Goal: Task Accomplishment & Management: Manage account settings

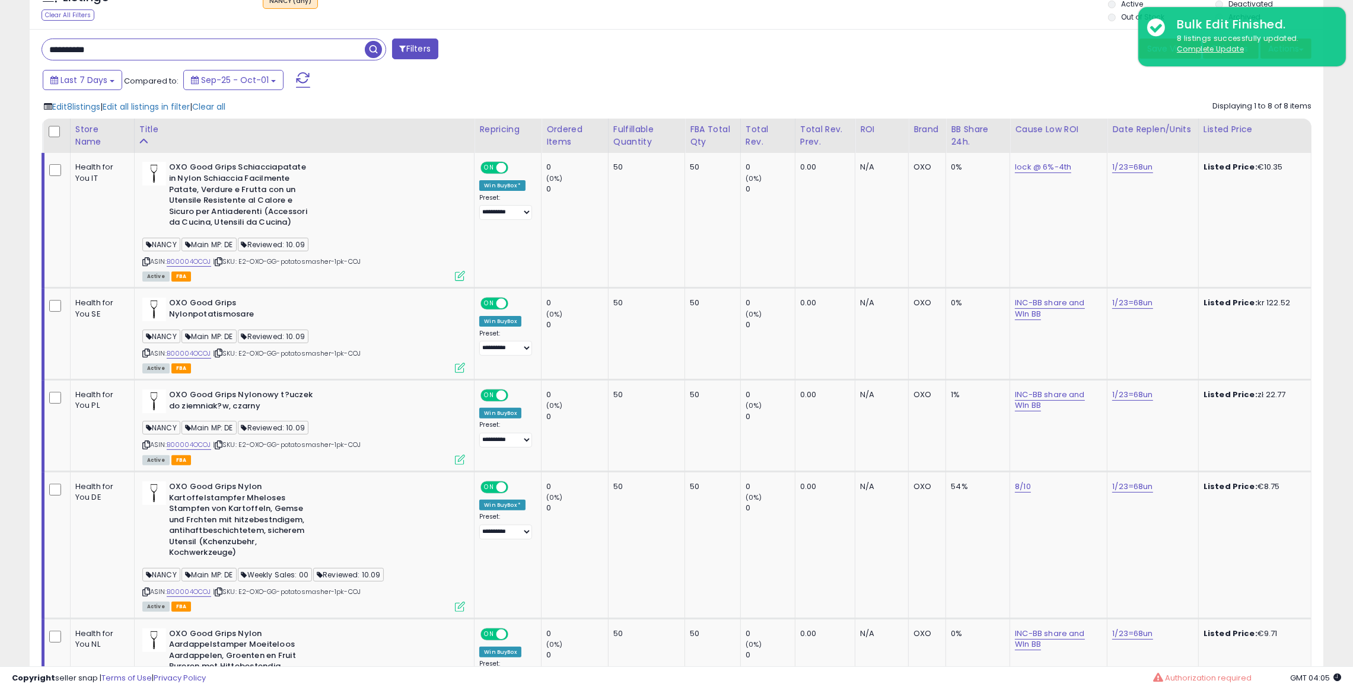
scroll to position [243, 751]
click at [232, 59] on input "**********" at bounding box center [203, 49] width 323 height 21
paste input "text"
click at [374, 53] on span "button" at bounding box center [373, 49] width 17 height 17
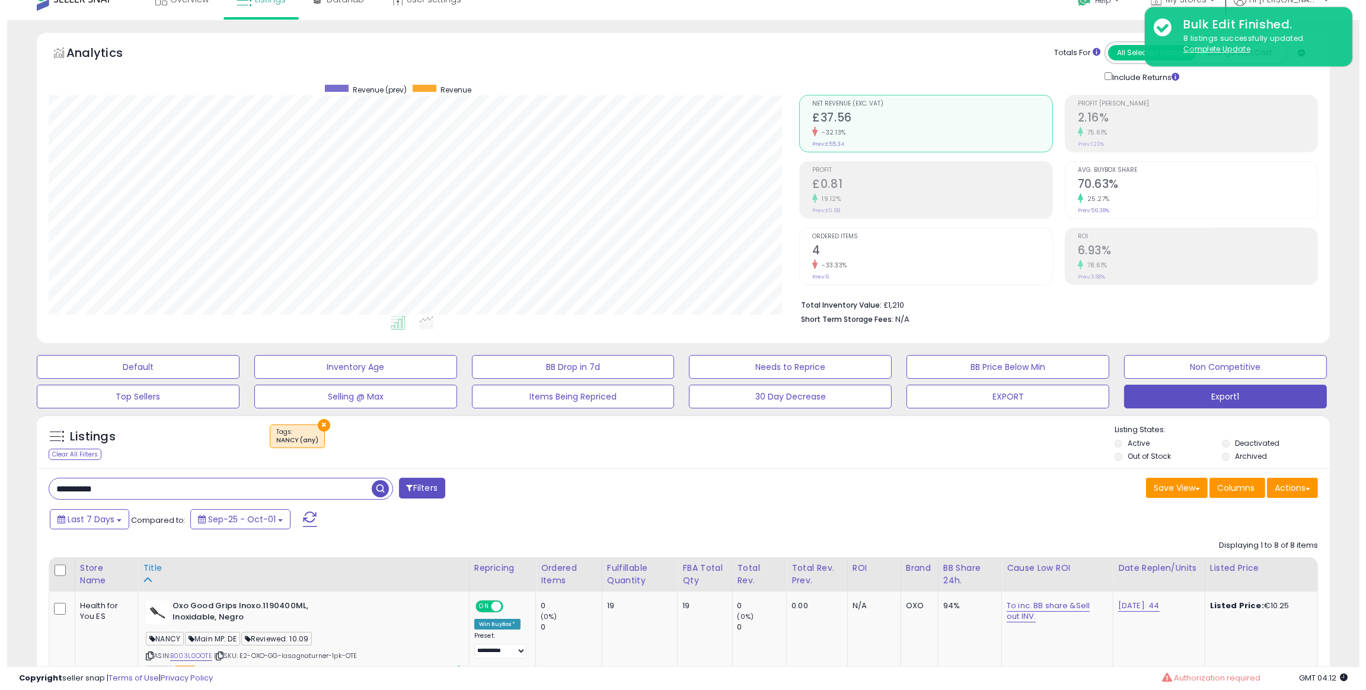
scroll to position [102, 0]
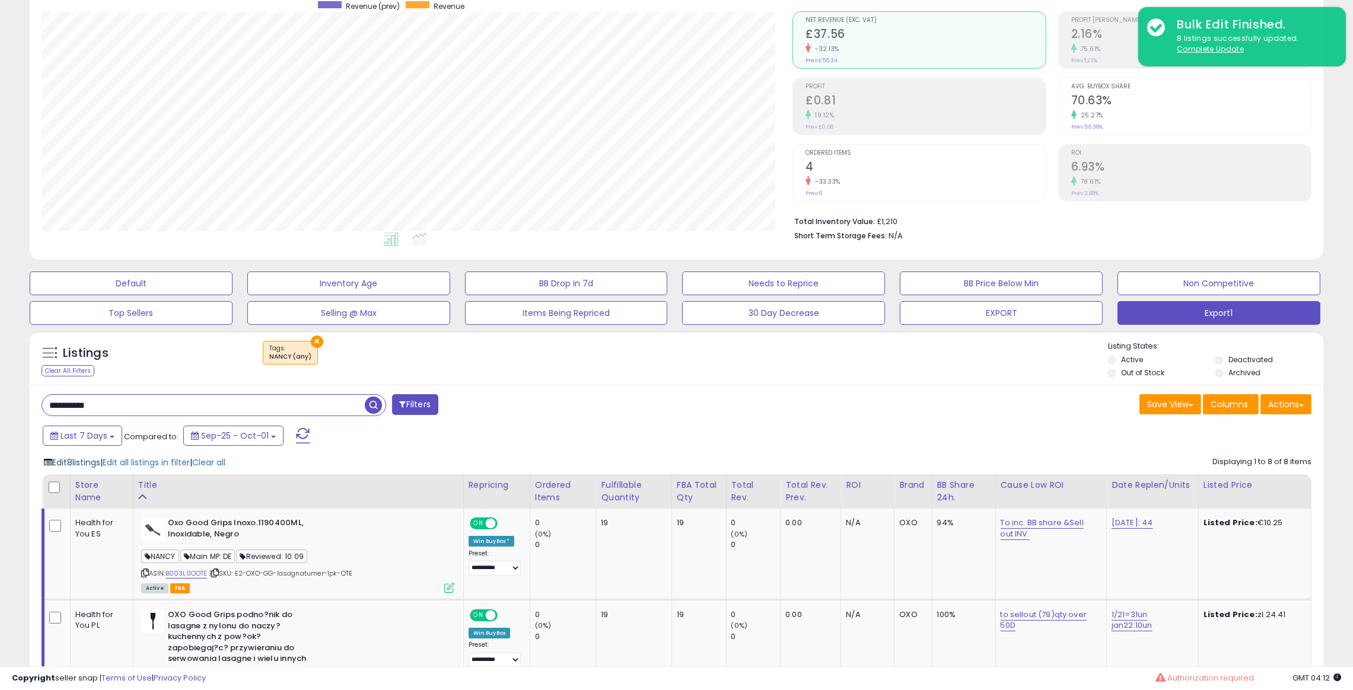
click at [72, 466] on span "Edit 8 listings" at bounding box center [76, 463] width 48 height 12
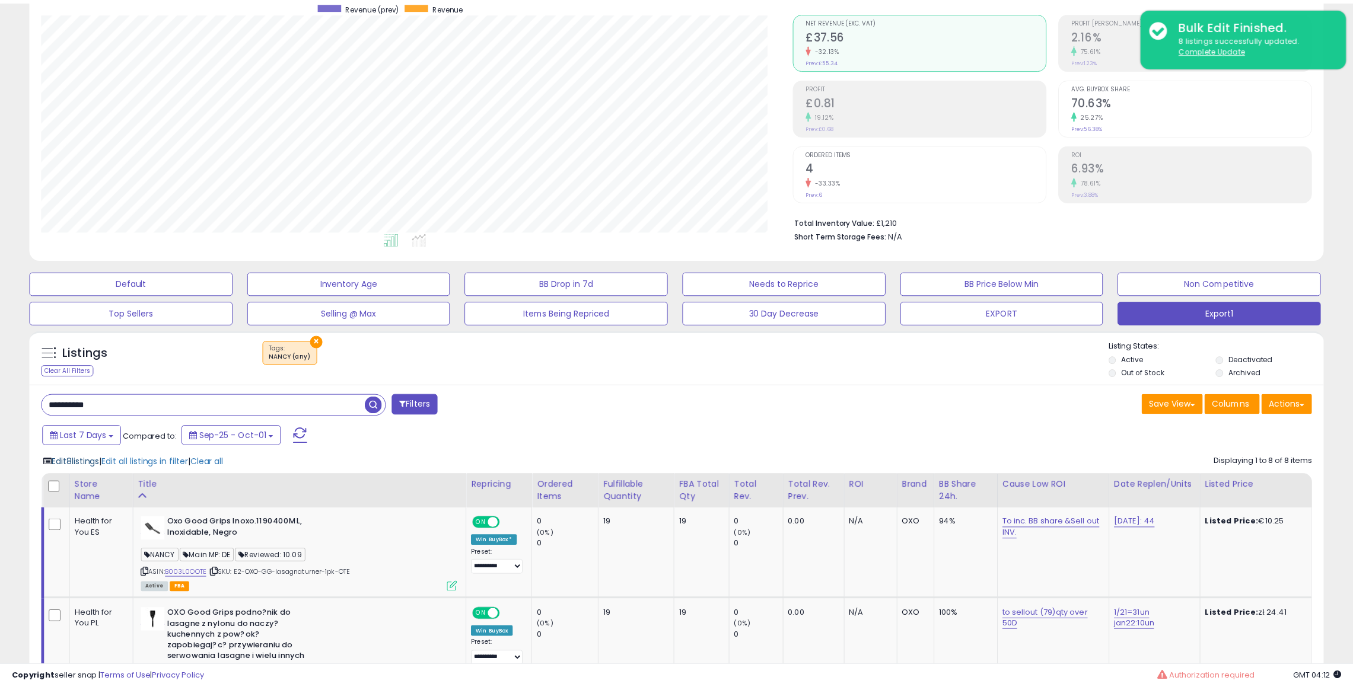
scroll to position [243, 758]
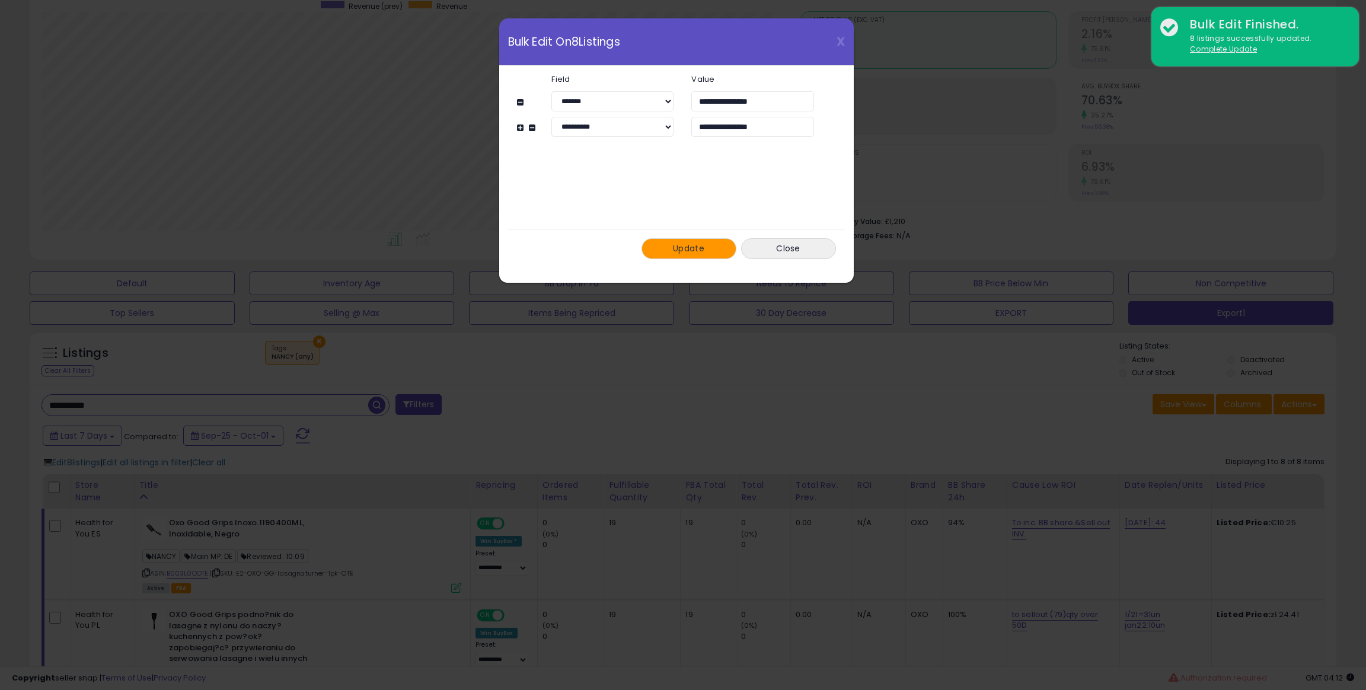
drag, startPoint x: 691, startPoint y: 253, endPoint x: 690, endPoint y: 225, distance: 27.9
click at [690, 253] on span "Update" at bounding box center [688, 249] width 31 height 12
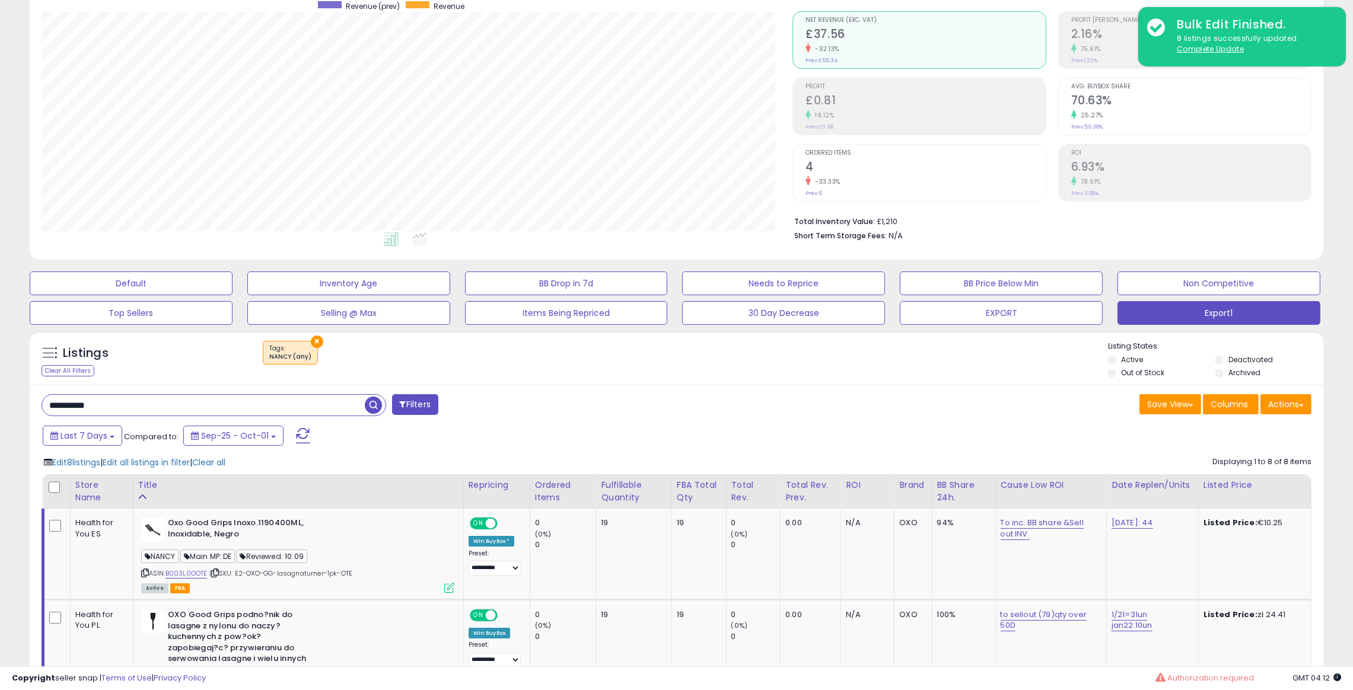
scroll to position [592753, 592246]
click at [254, 413] on input "**********" at bounding box center [203, 405] width 323 height 21
paste input "text"
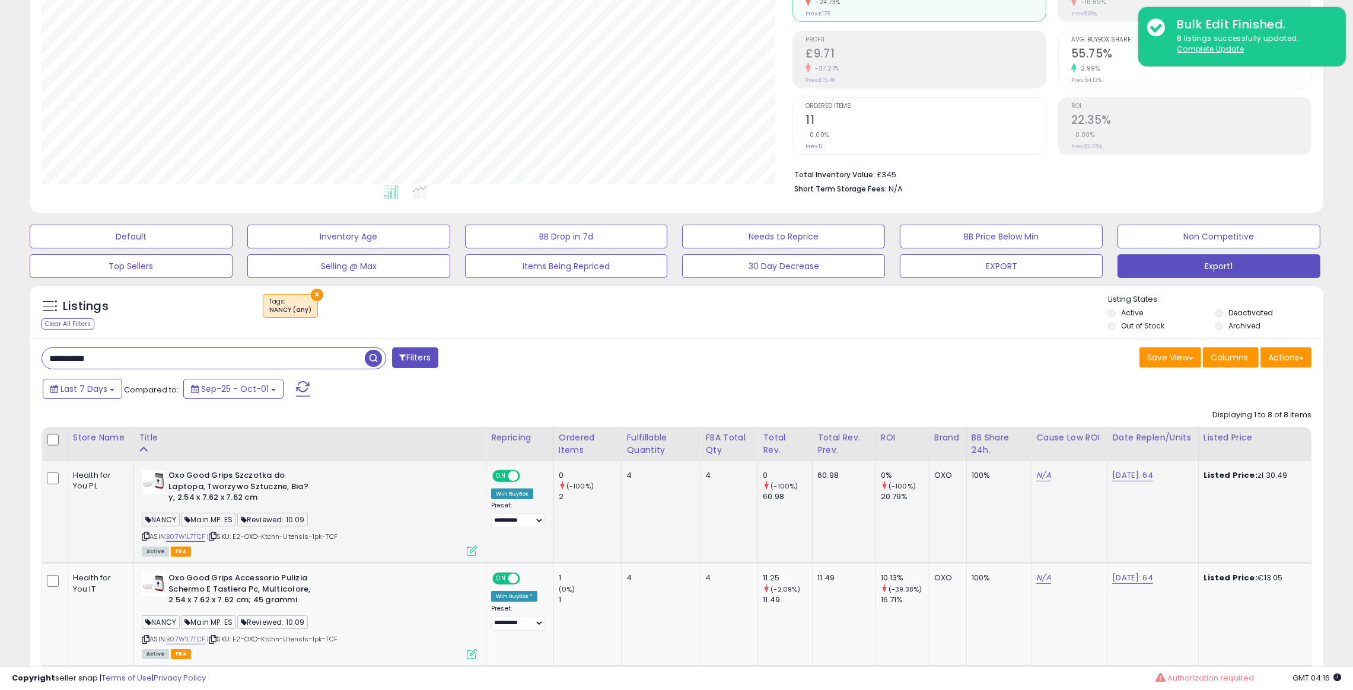
scroll to position [191, 0]
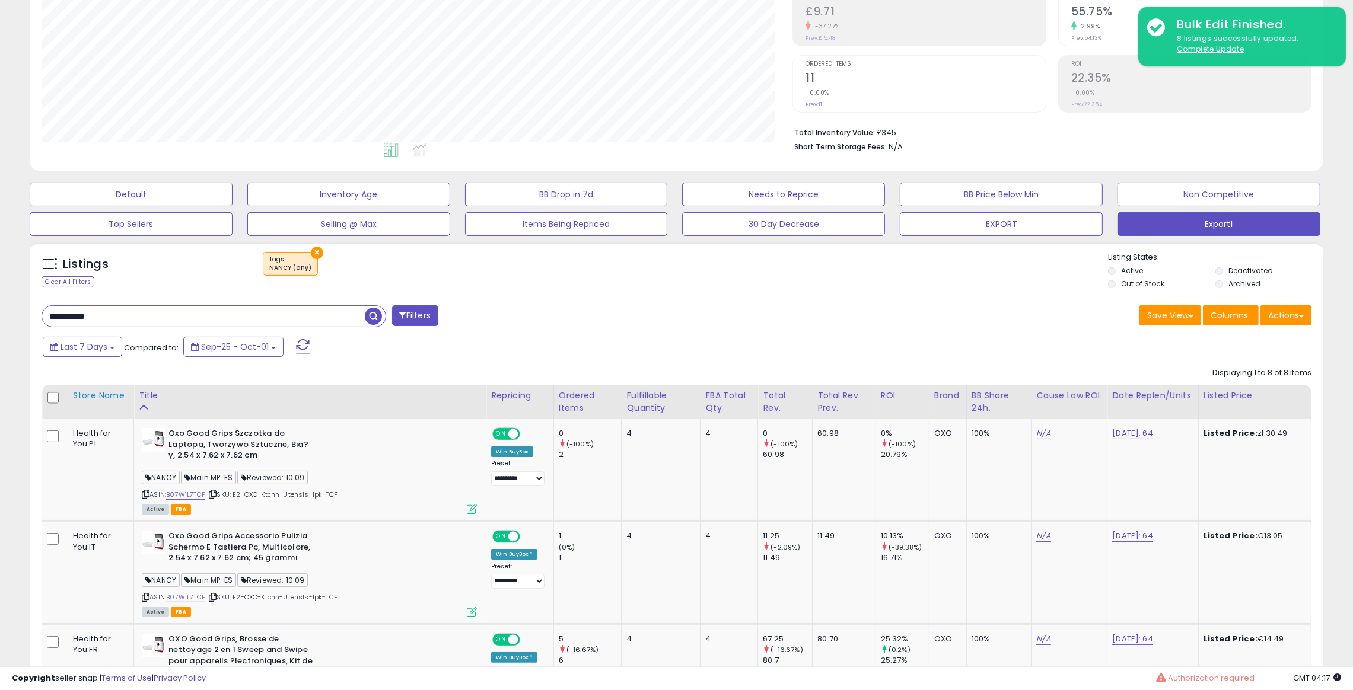
click at [90, 394] on div "Store Name" at bounding box center [101, 396] width 56 height 12
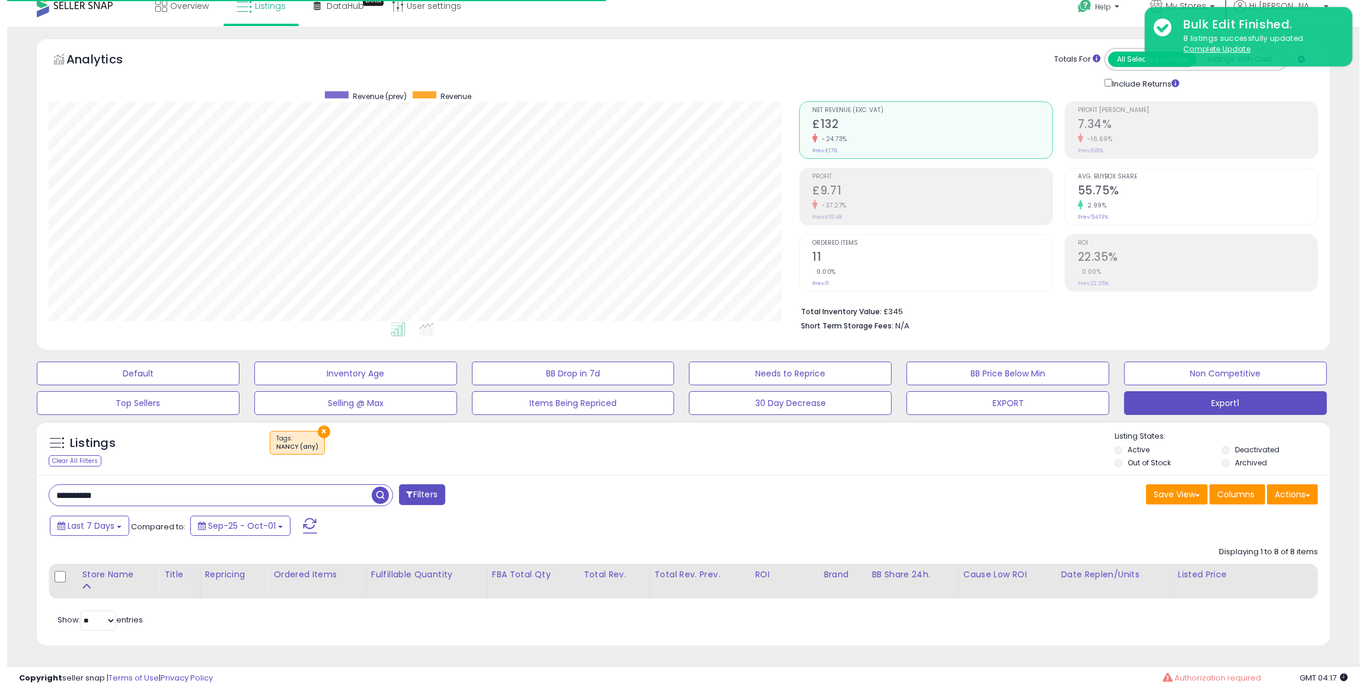
scroll to position [13, 0]
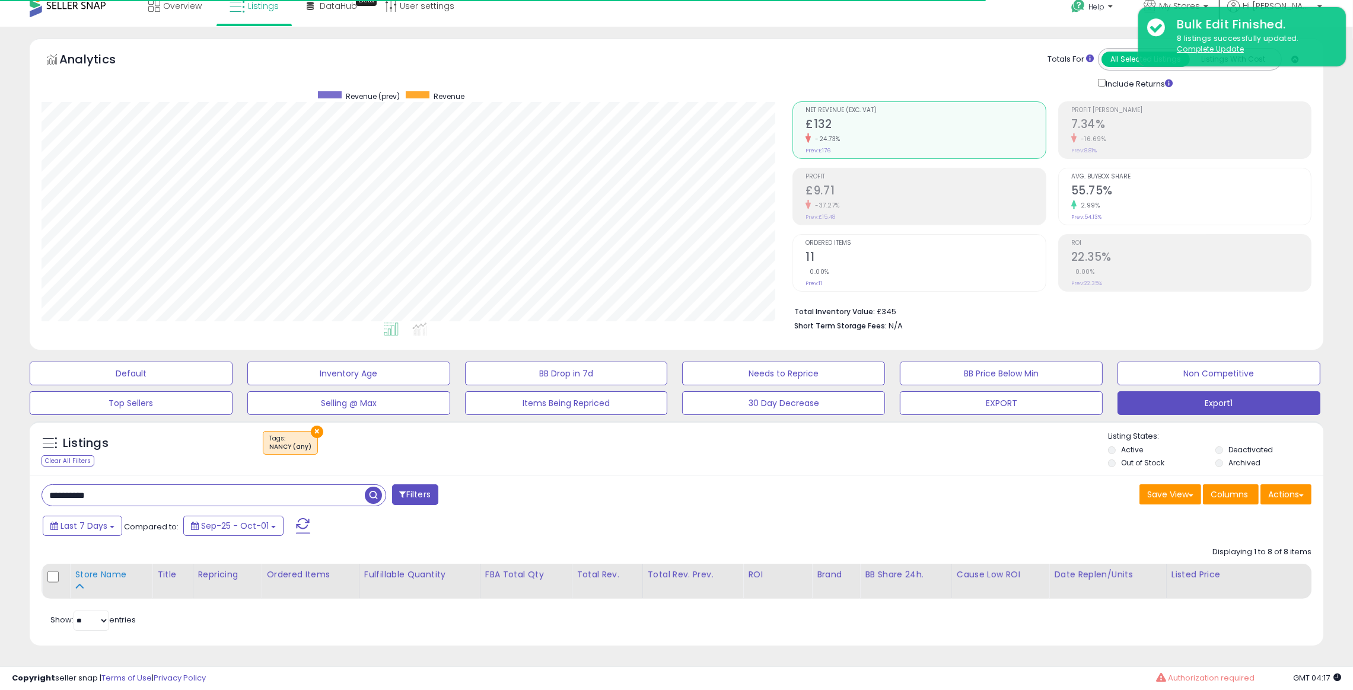
click at [94, 578] on div "Store Name" at bounding box center [111, 575] width 72 height 12
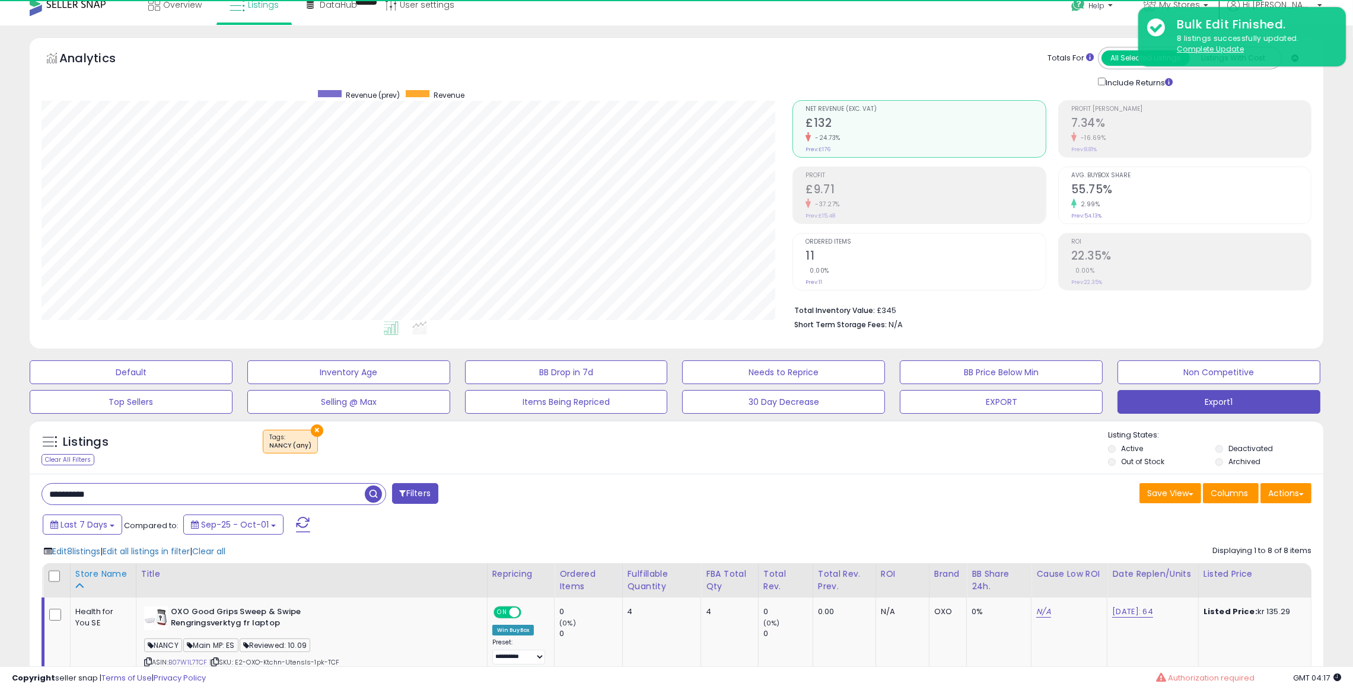
click at [103, 578] on div "Store Name" at bounding box center [103, 574] width 56 height 12
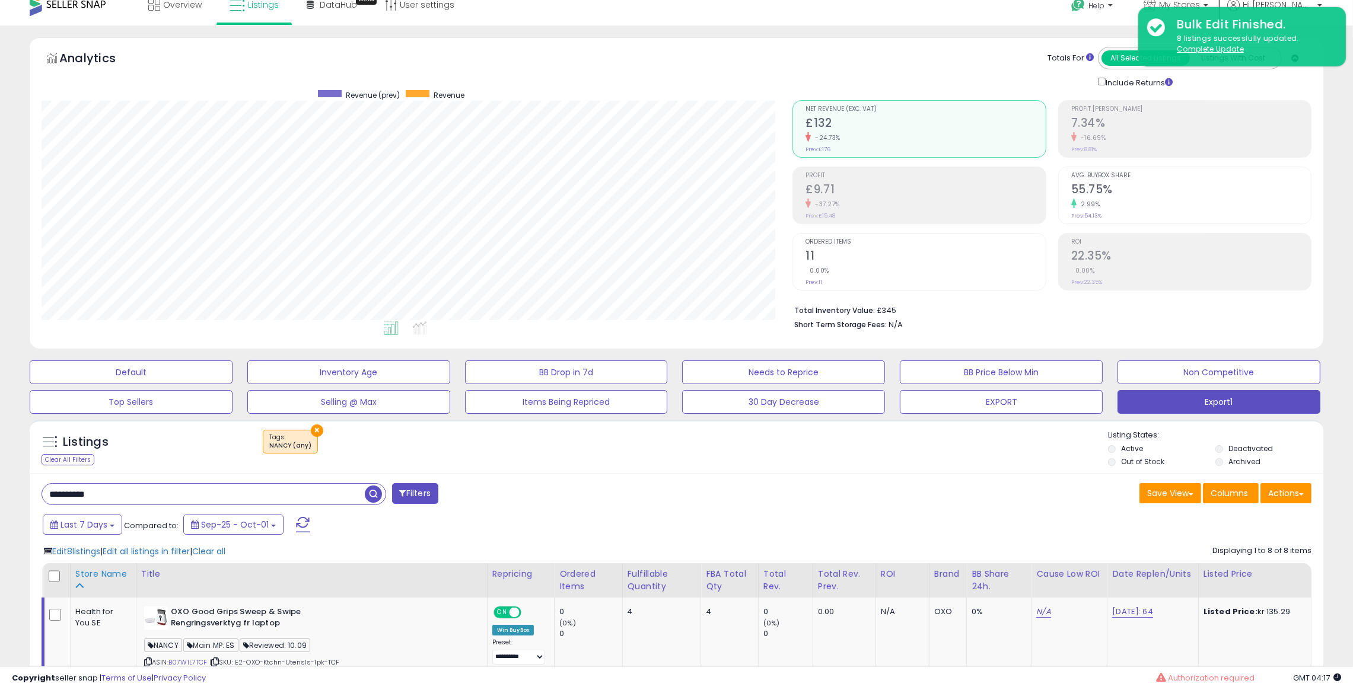
click at [84, 574] on div "Store Name" at bounding box center [103, 574] width 56 height 12
click at [63, 551] on span "Edit 8 listings" at bounding box center [76, 552] width 48 height 12
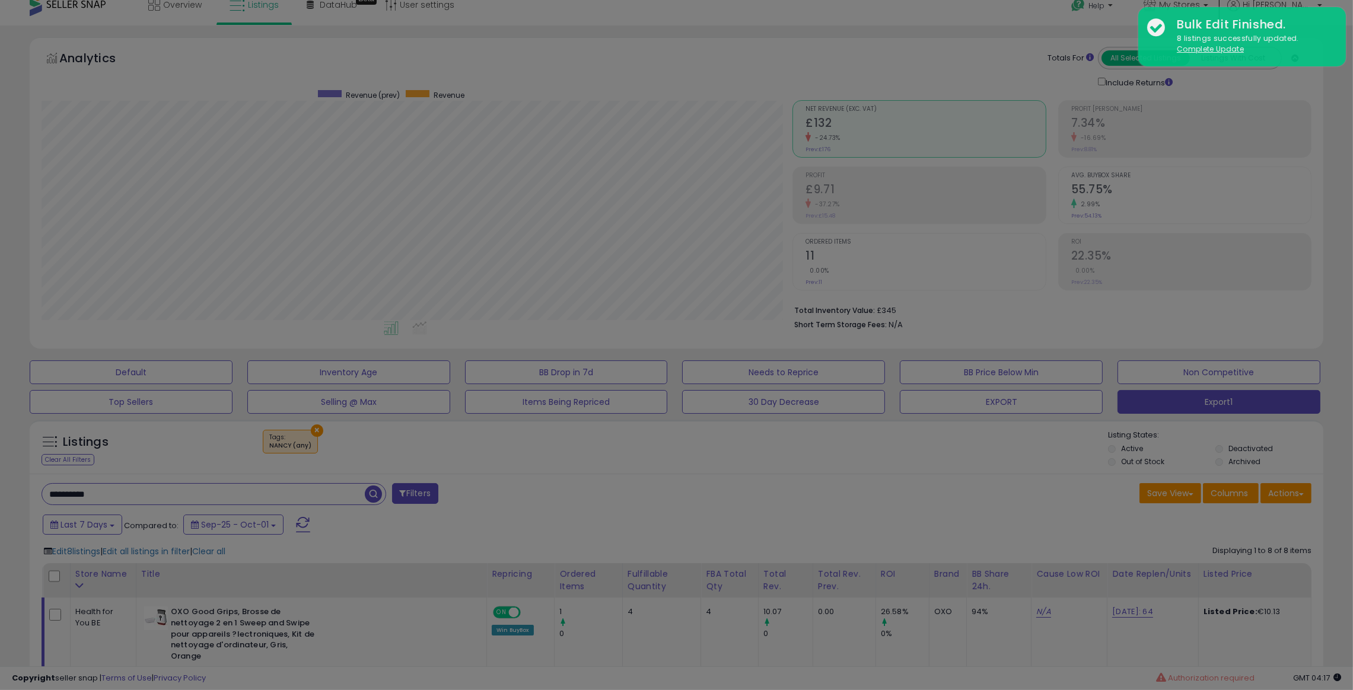
scroll to position [243, 758]
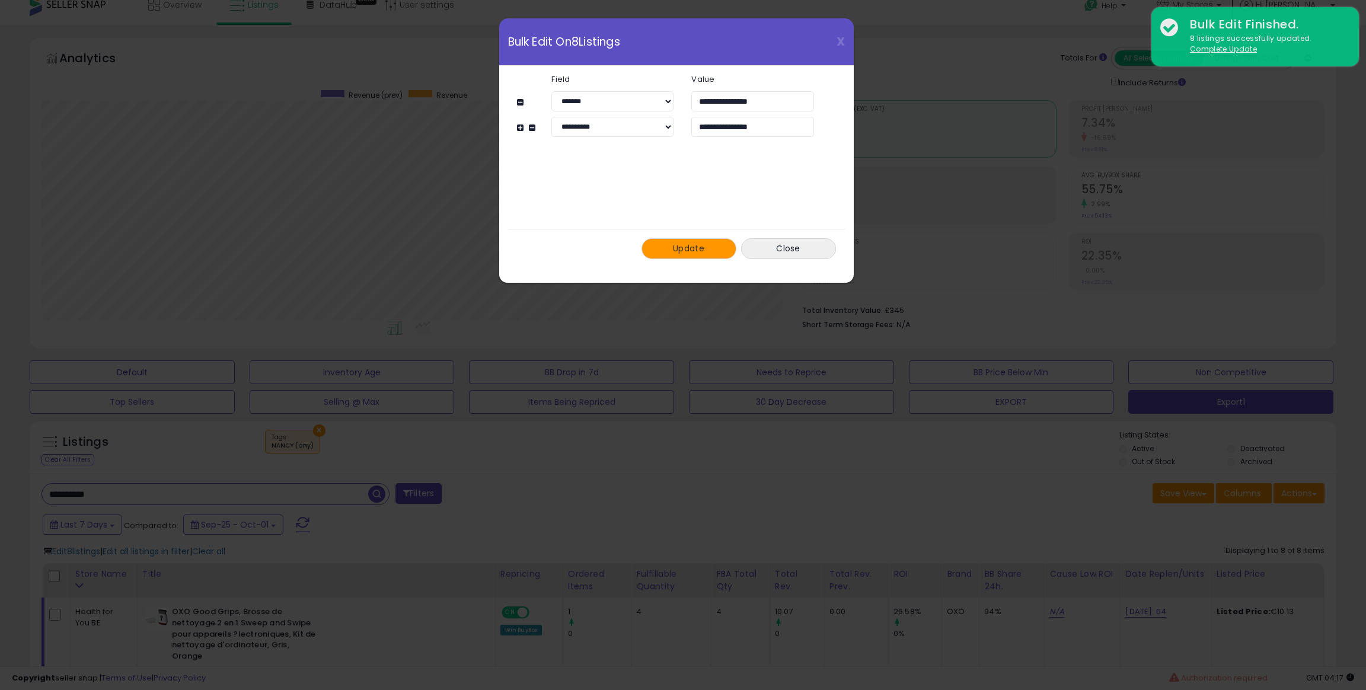
click at [702, 257] on button "Update" at bounding box center [689, 248] width 95 height 21
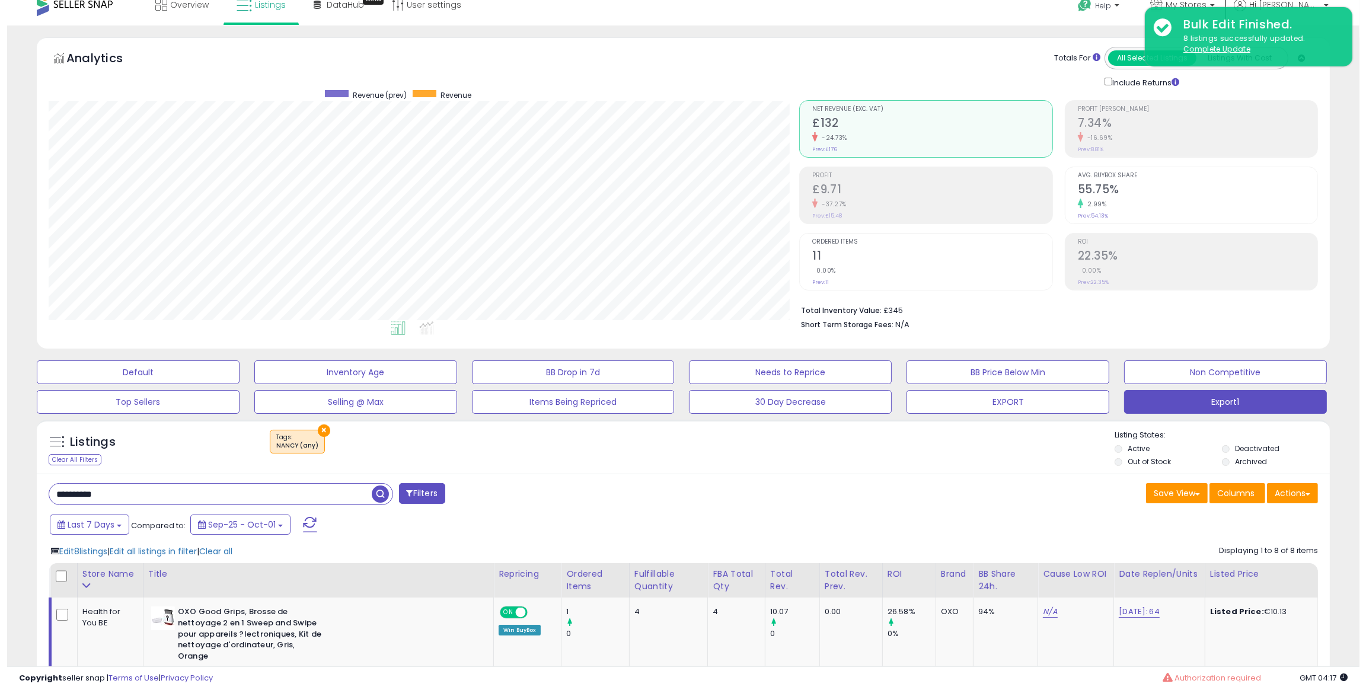
scroll to position [592753, 592246]
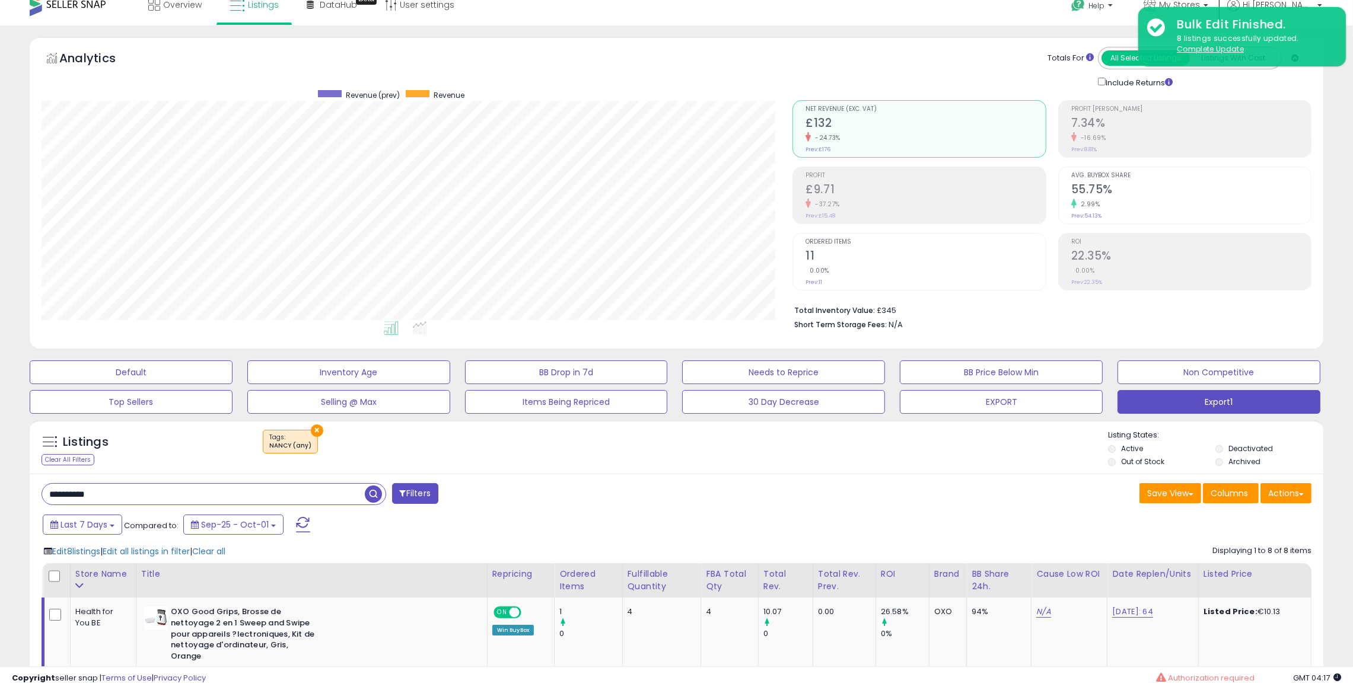
click at [311, 493] on input "**********" at bounding box center [203, 494] width 323 height 21
click at [309, 492] on input "**********" at bounding box center [203, 494] width 323 height 21
paste input "text"
click at [372, 496] on span "button" at bounding box center [373, 494] width 17 height 17
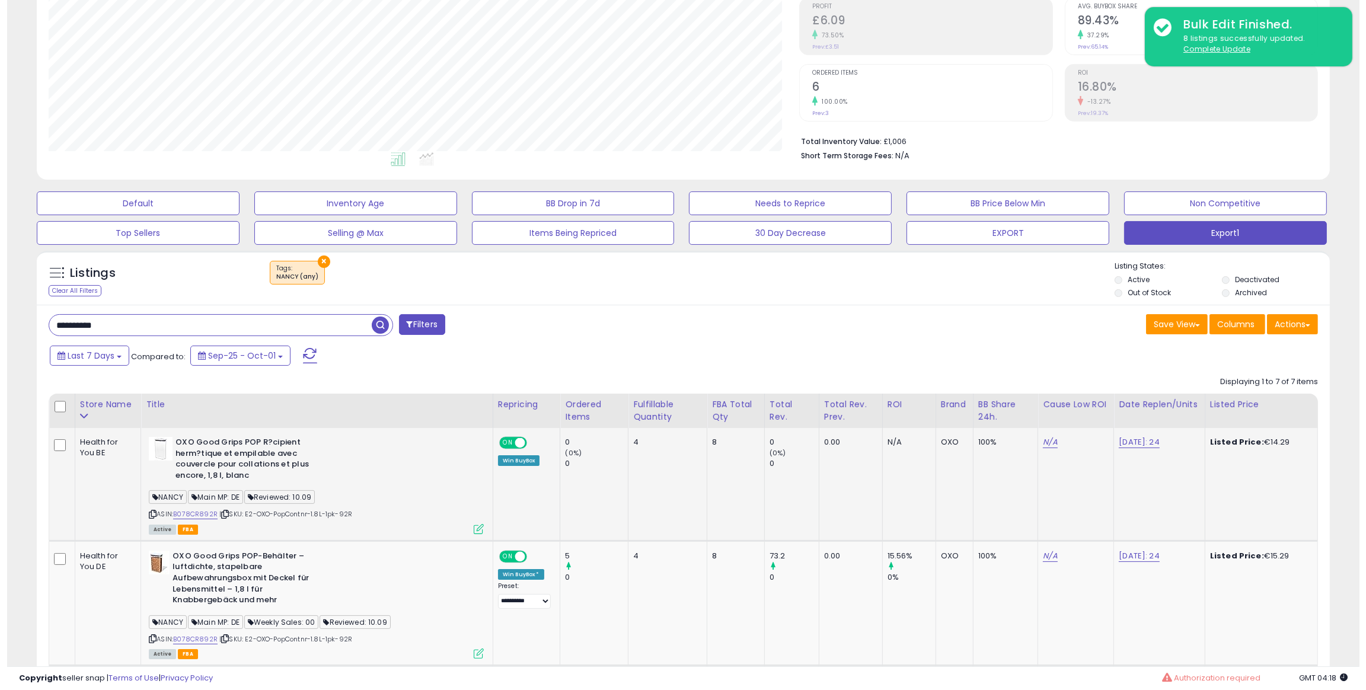
scroll to position [191, 0]
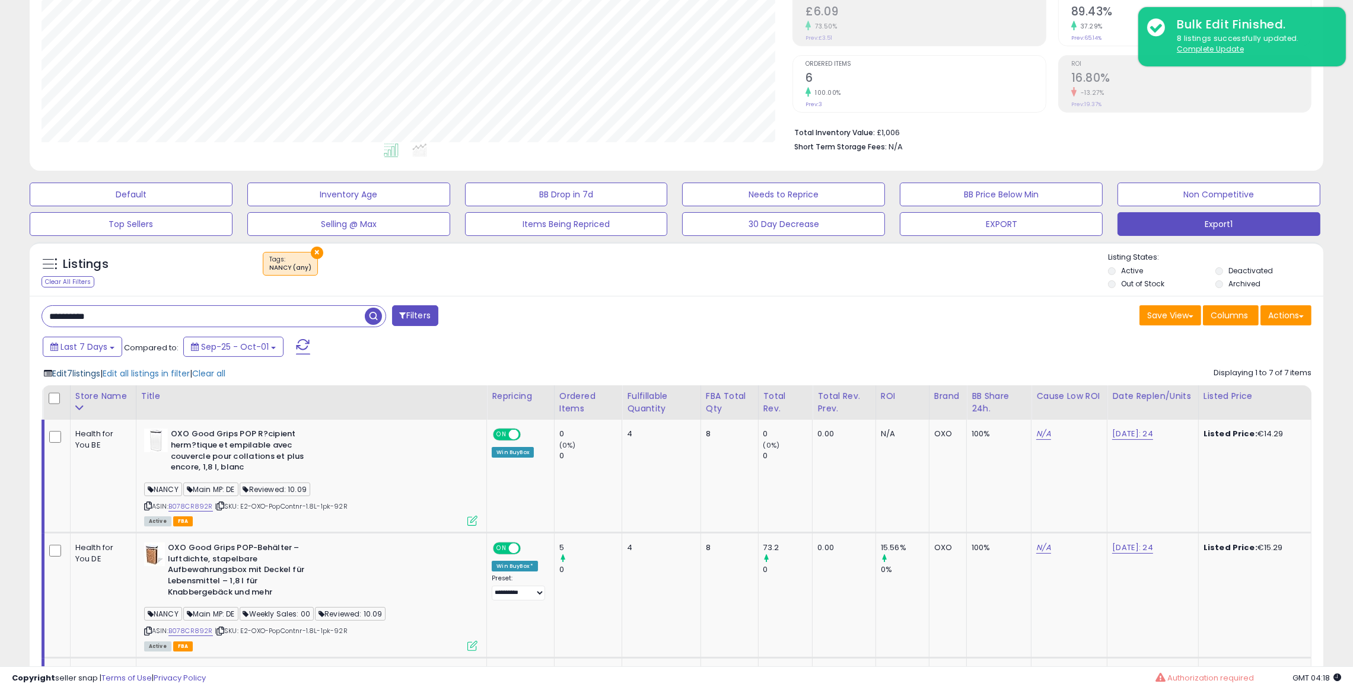
click at [69, 371] on span "Edit 7 listings" at bounding box center [76, 374] width 48 height 12
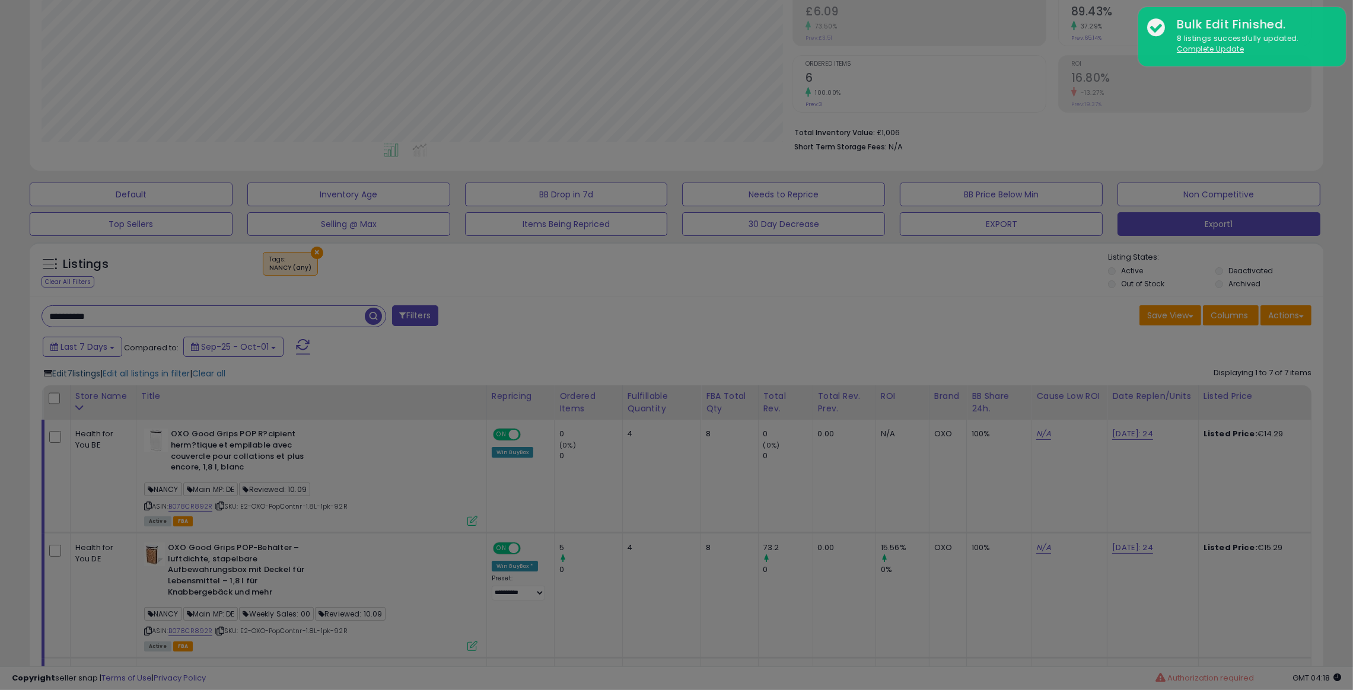
scroll to position [243, 758]
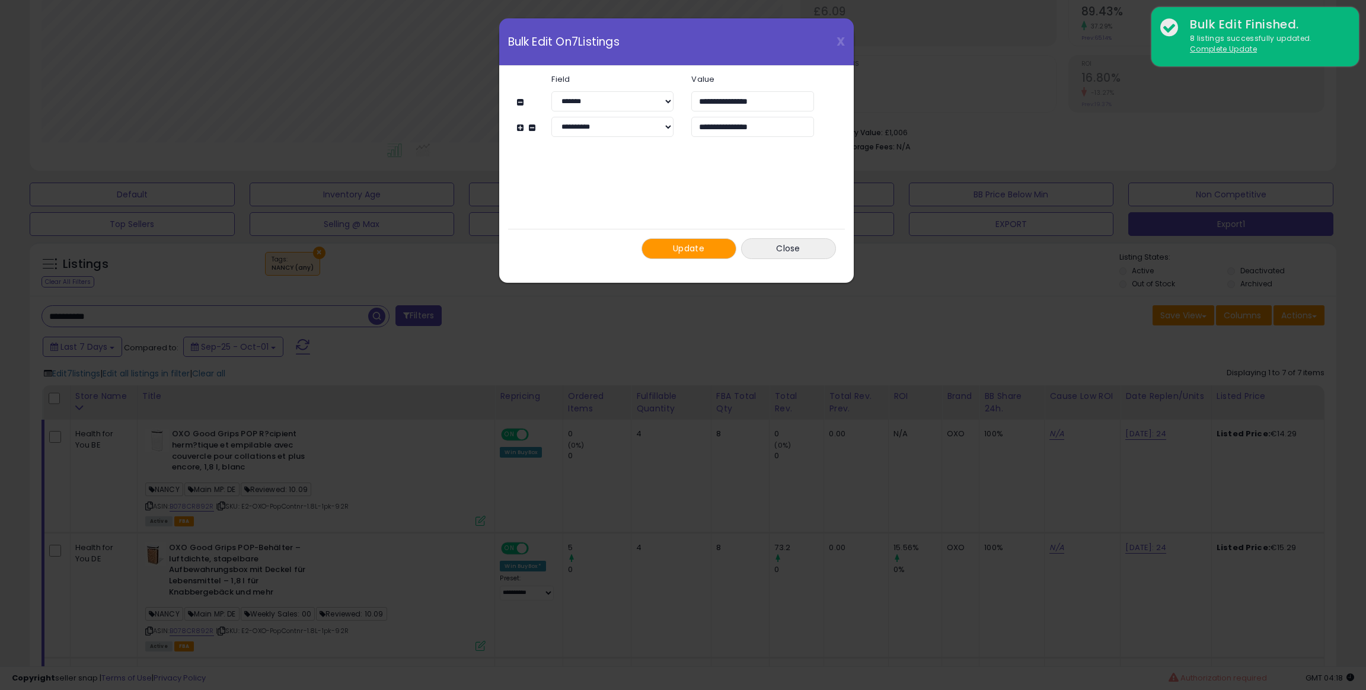
click at [681, 246] on span "Update" at bounding box center [688, 249] width 31 height 12
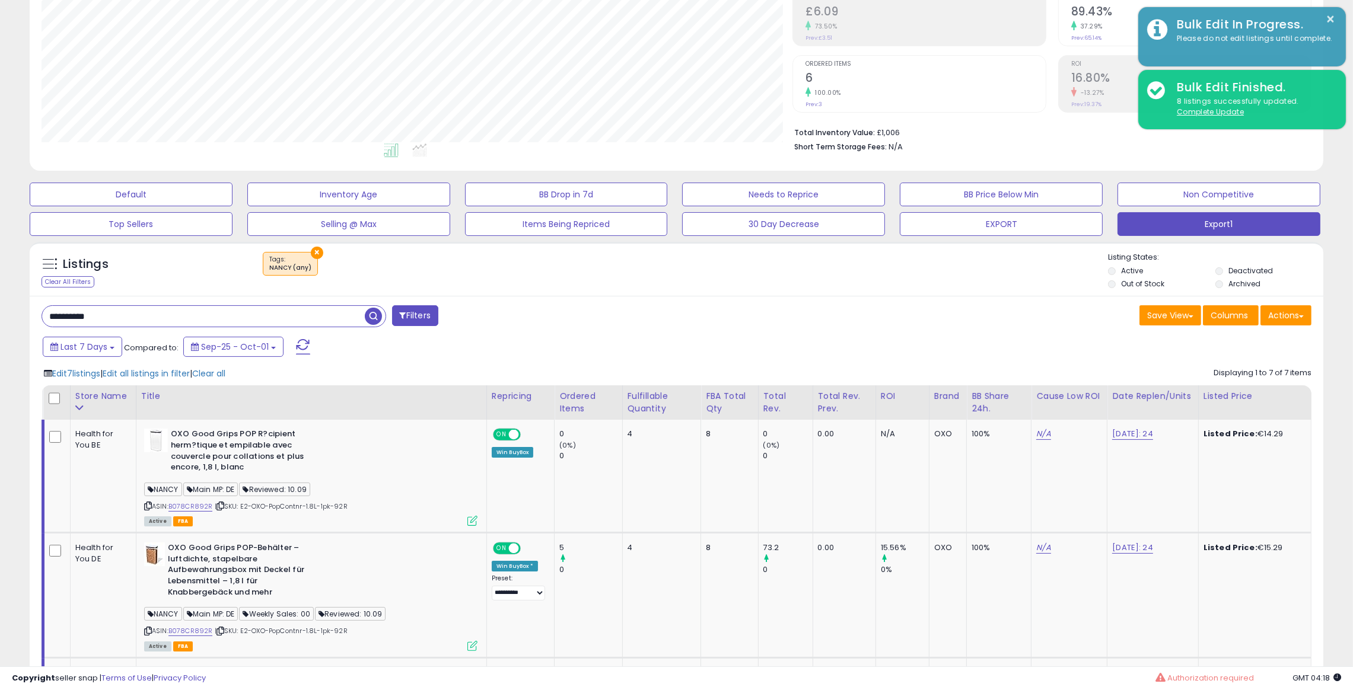
scroll to position [592753, 592246]
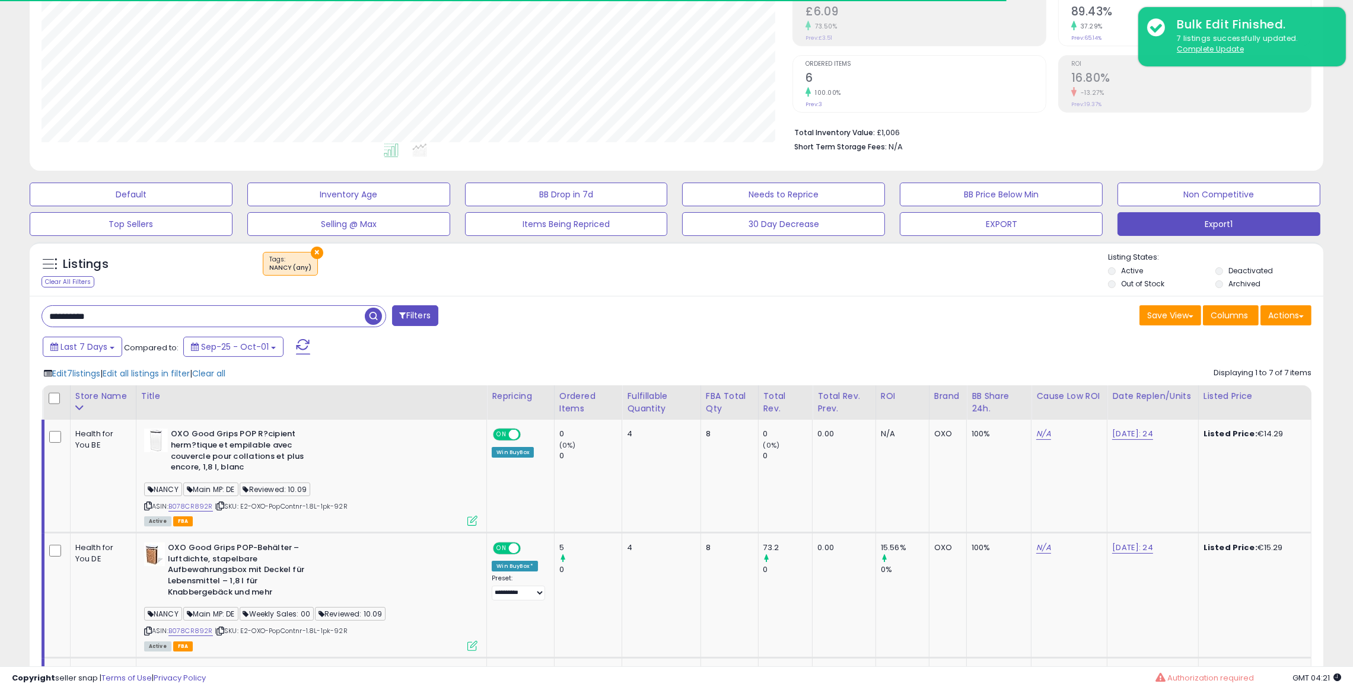
click at [318, 326] on input "**********" at bounding box center [203, 316] width 323 height 21
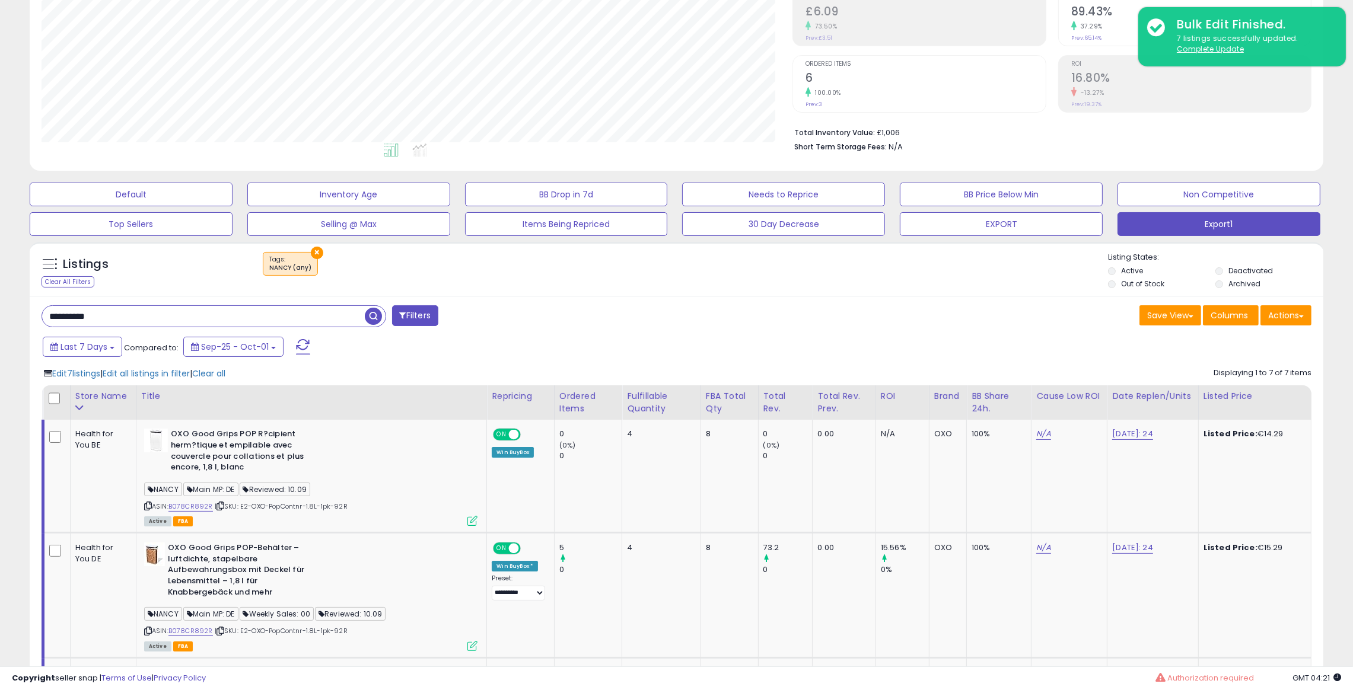
click at [318, 326] on input "**********" at bounding box center [203, 316] width 323 height 21
paste input "text"
type input "**********"
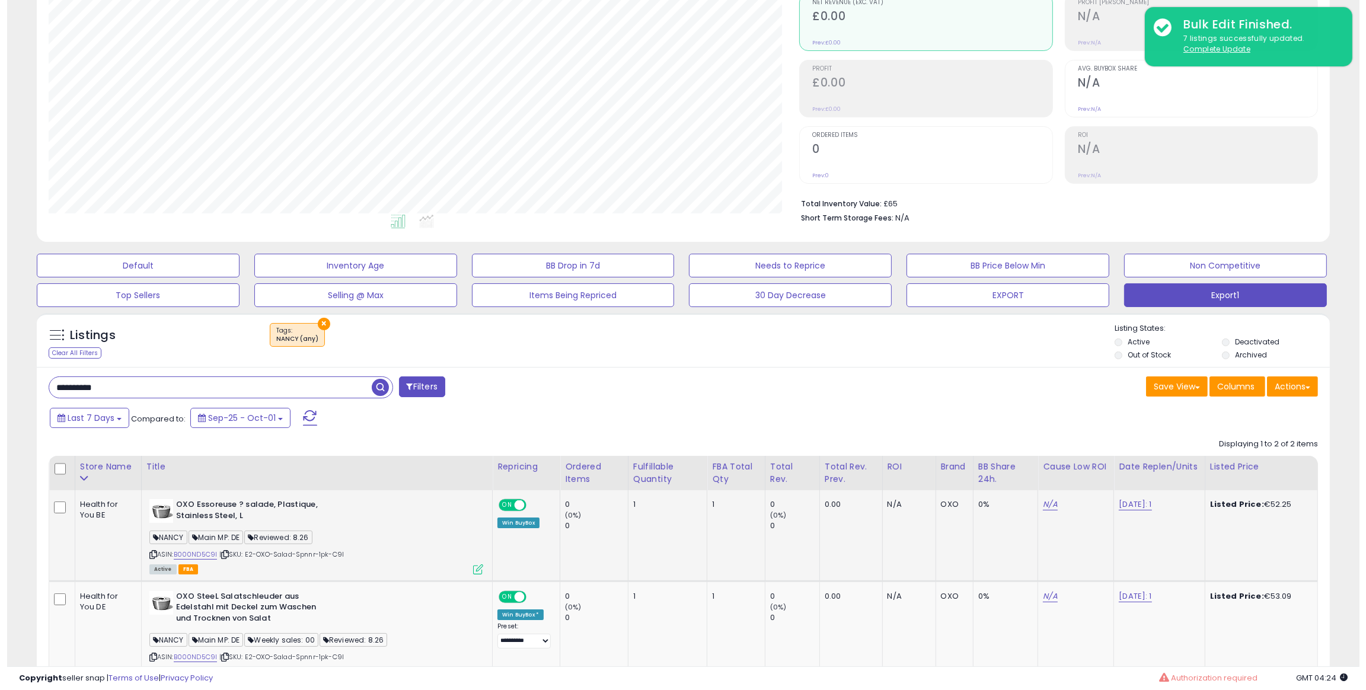
scroll to position [206, 0]
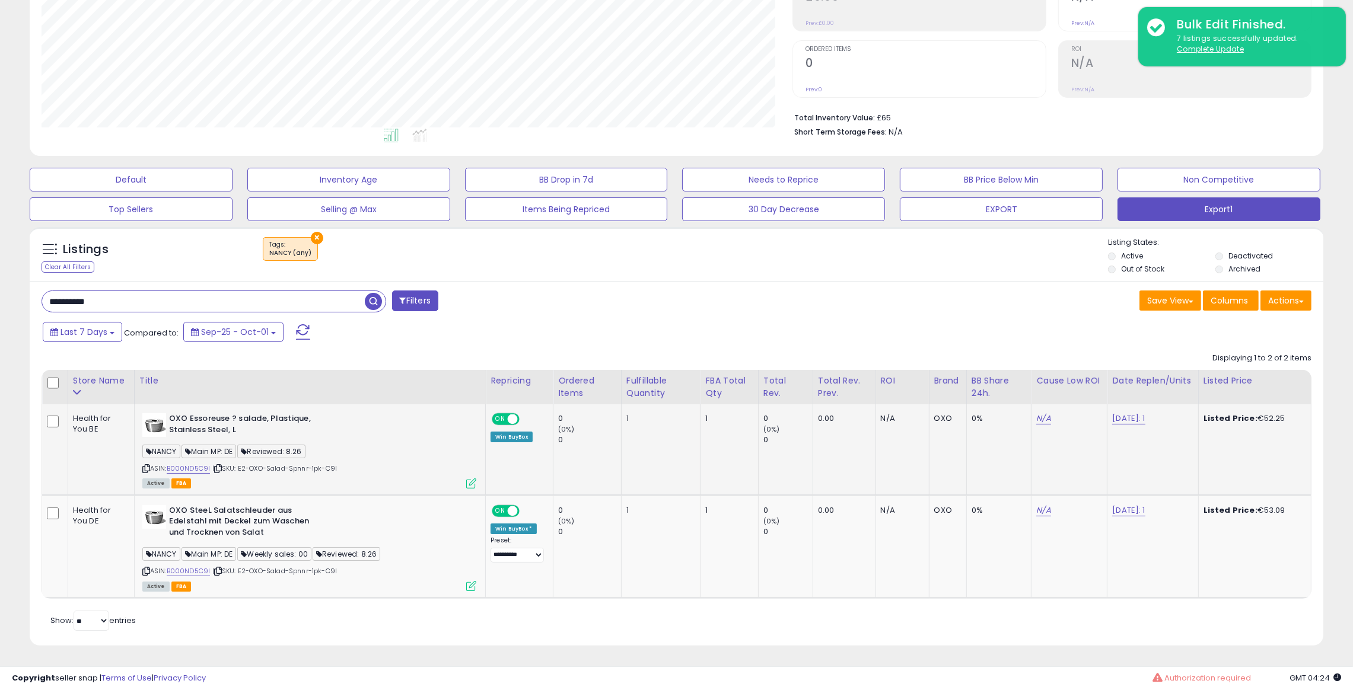
drag, startPoint x: 1107, startPoint y: 422, endPoint x: 1165, endPoint y: 417, distance: 58.3
click at [1165, 417] on td "[DATE]: 1" at bounding box center [1152, 449] width 91 height 91
copy link "[DATE]: 1"
click at [294, 452] on span "Reviewed: 8.26" at bounding box center [271, 452] width 68 height 14
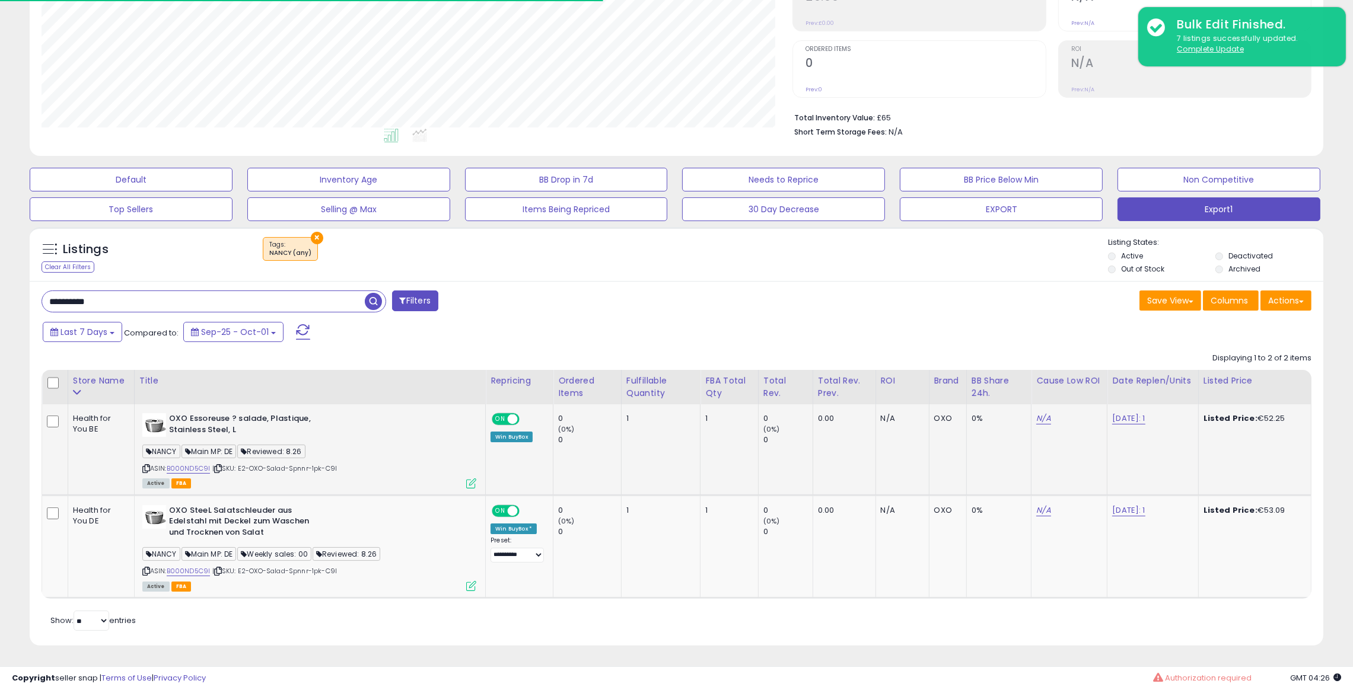
click at [294, 452] on span "Reviewed: 8.26" at bounding box center [271, 452] width 68 height 14
copy span "Reviewed: 8.26"
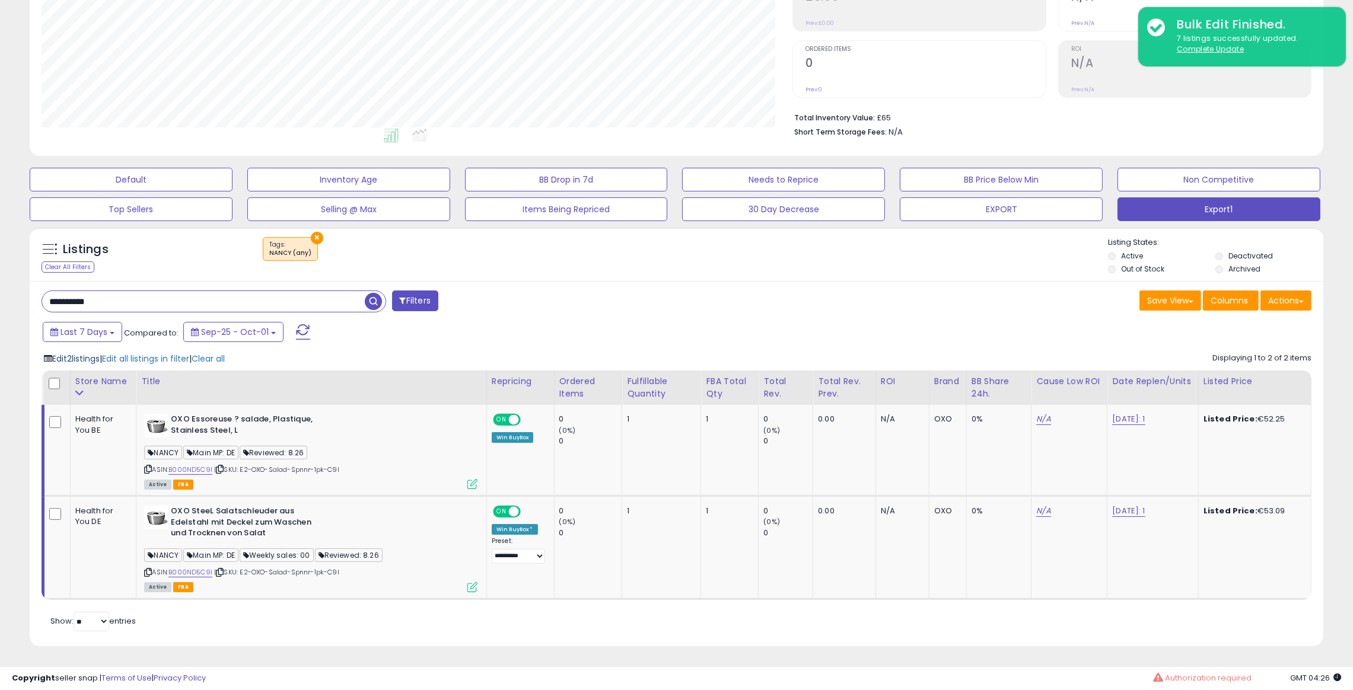
click at [86, 363] on span "Edit 2 listings" at bounding box center [75, 359] width 47 height 12
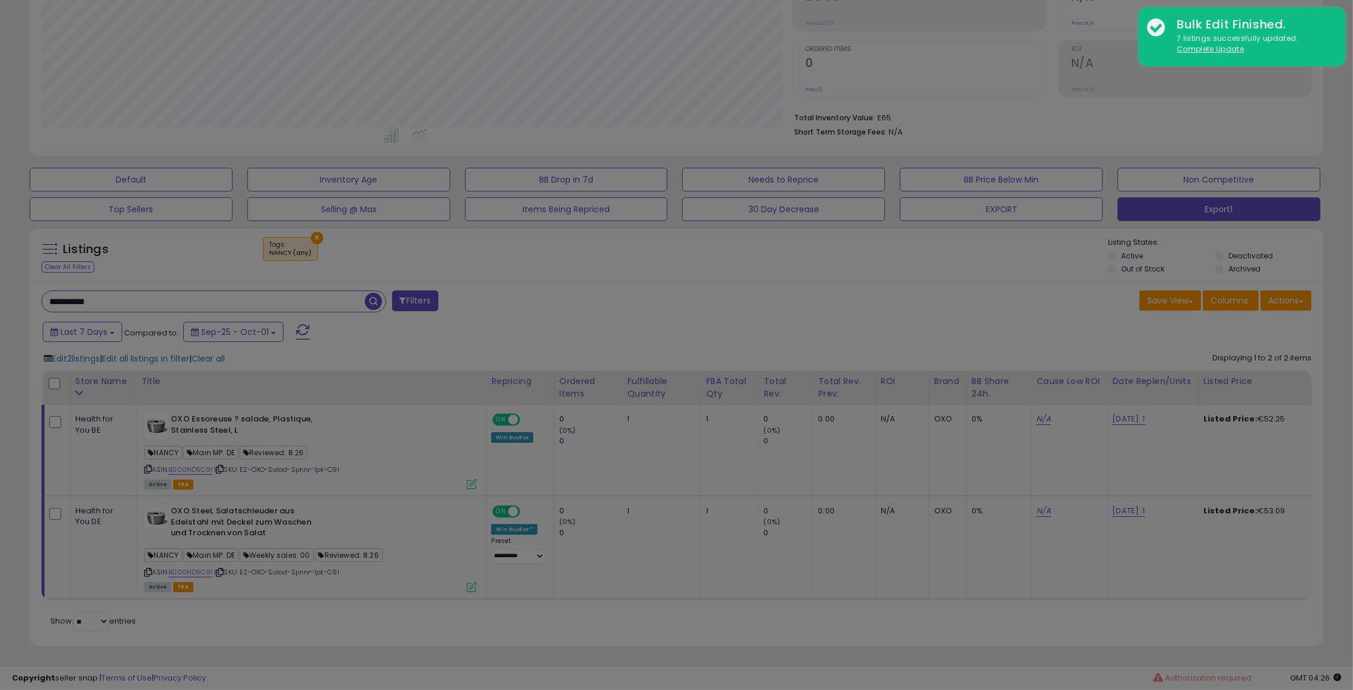
scroll to position [243, 758]
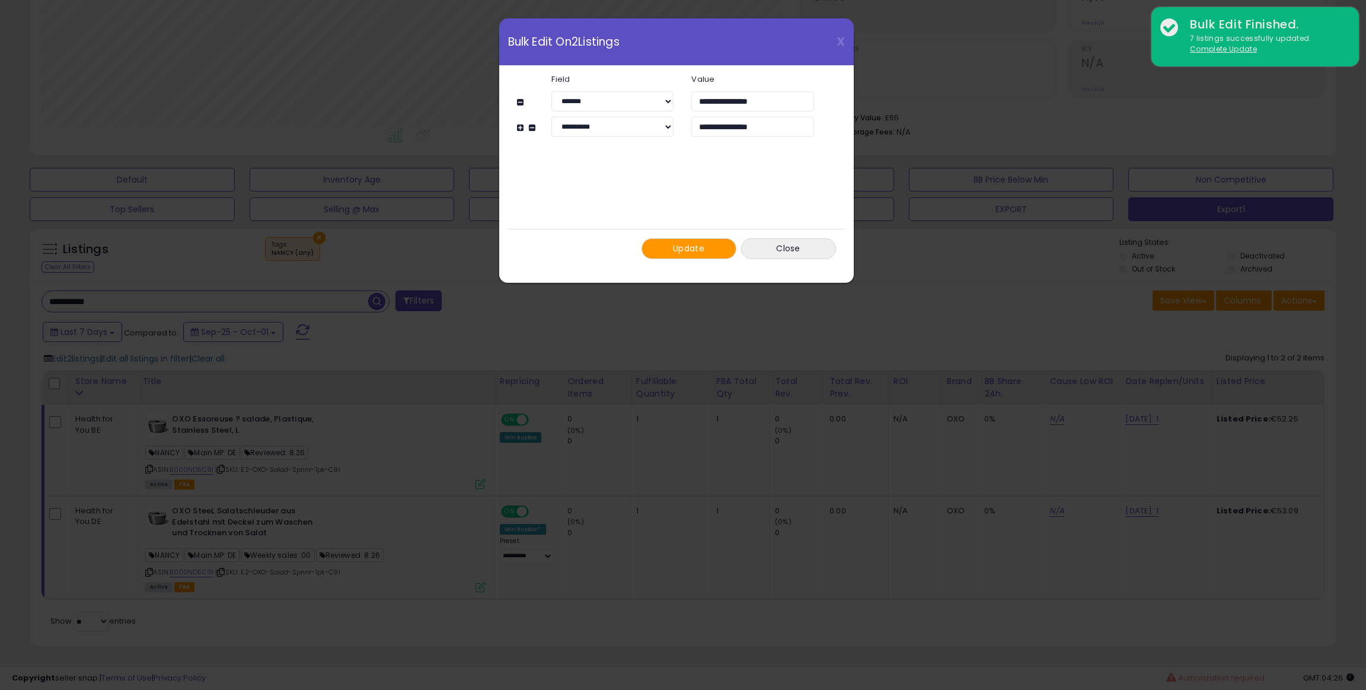
click at [364, 460] on div "**********" at bounding box center [683, 345] width 1366 height 690
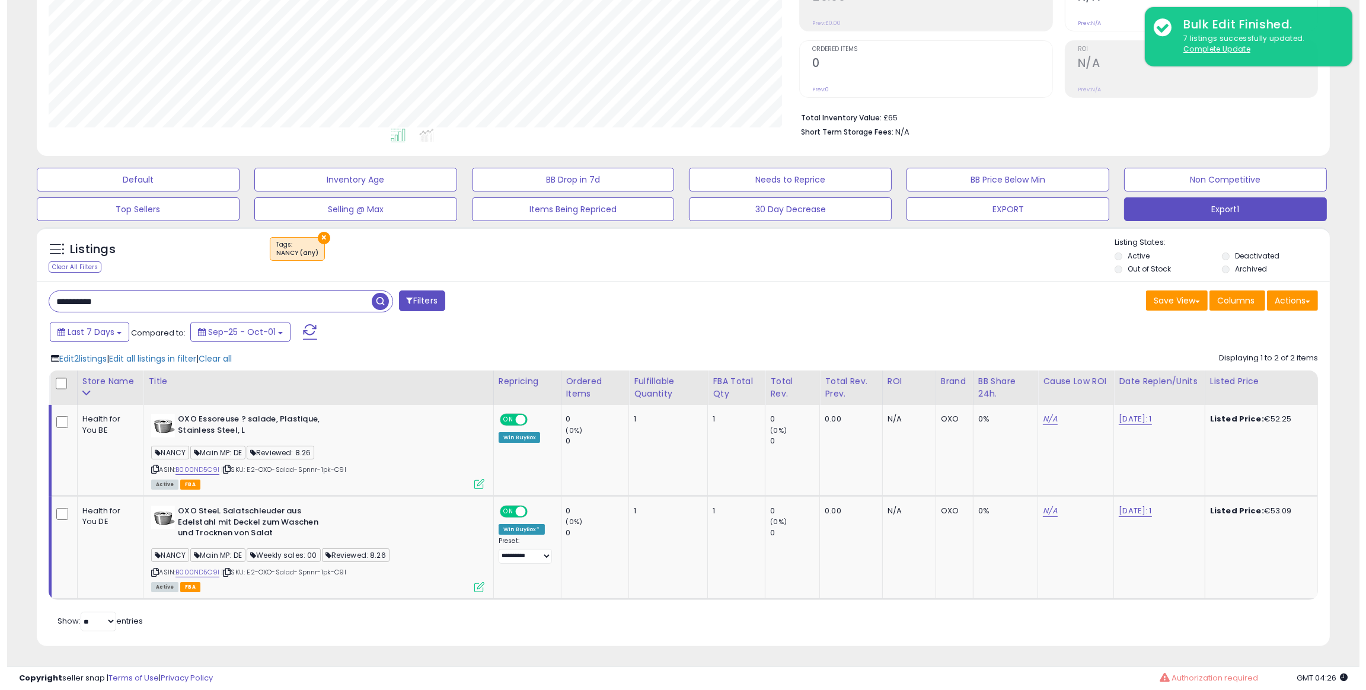
scroll to position [592753, 592246]
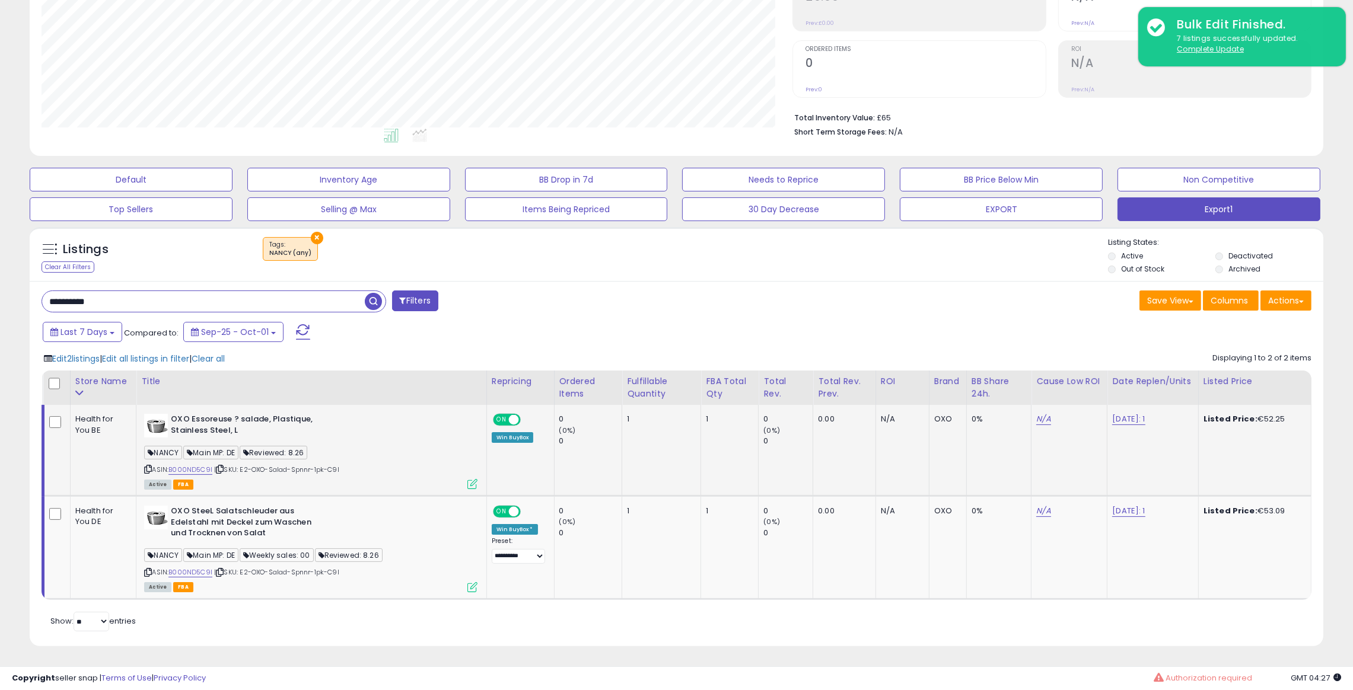
click at [278, 452] on span "Reviewed: 8.26" at bounding box center [274, 453] width 68 height 14
copy span "Reviewed: 8.26"
click at [100, 362] on span "Edit 2 listings" at bounding box center [75, 359] width 47 height 12
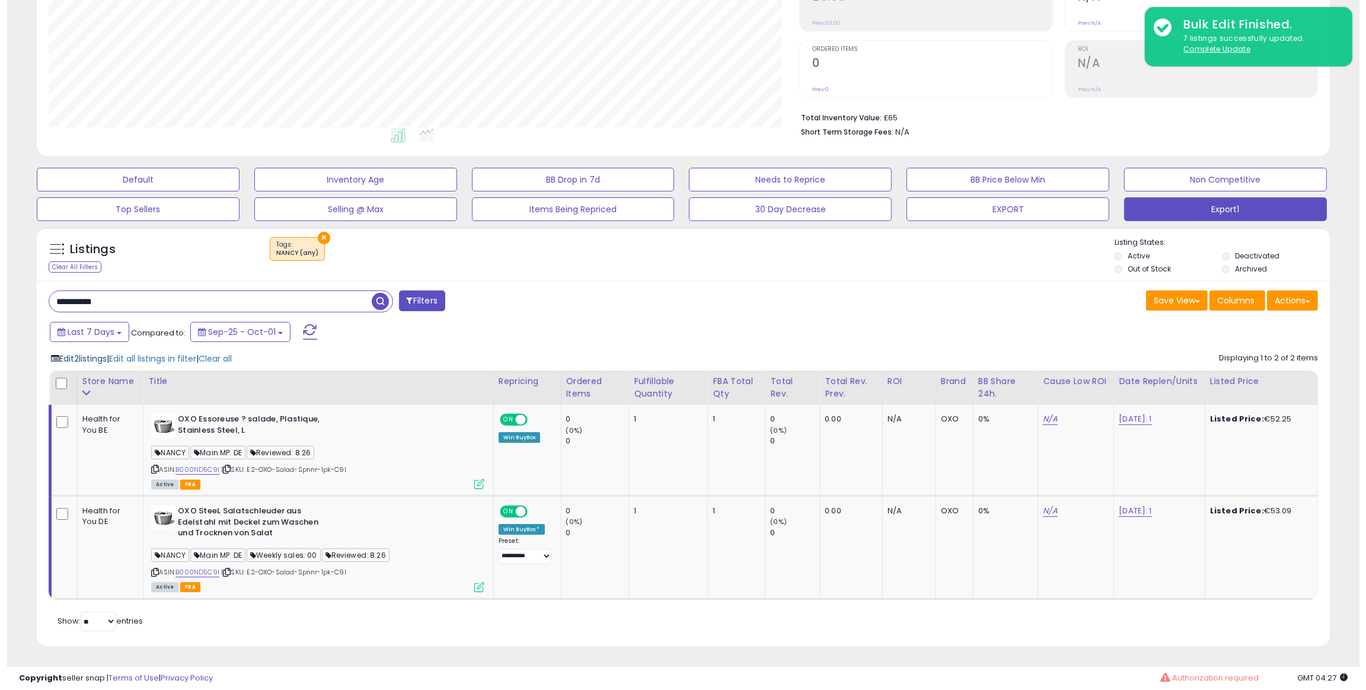
scroll to position [243, 758]
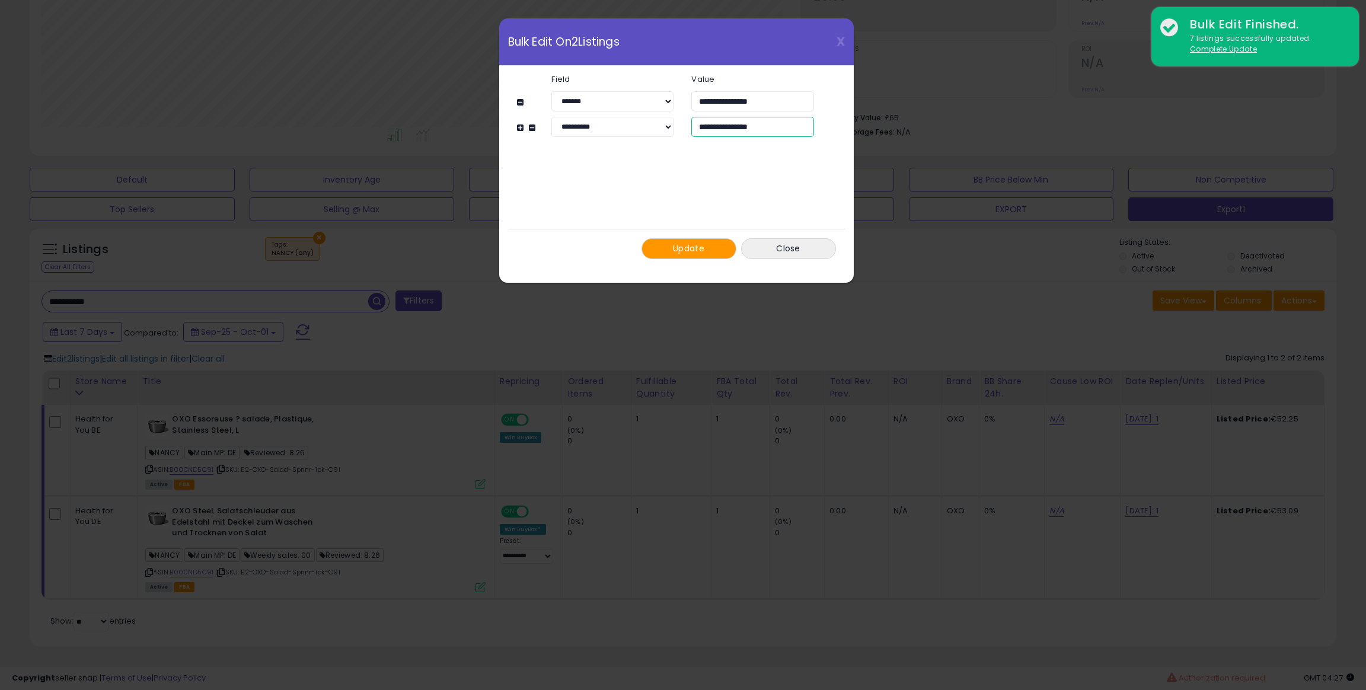
click at [778, 128] on input "**********" at bounding box center [752, 127] width 122 height 20
paste input "**********"
type input "**********"
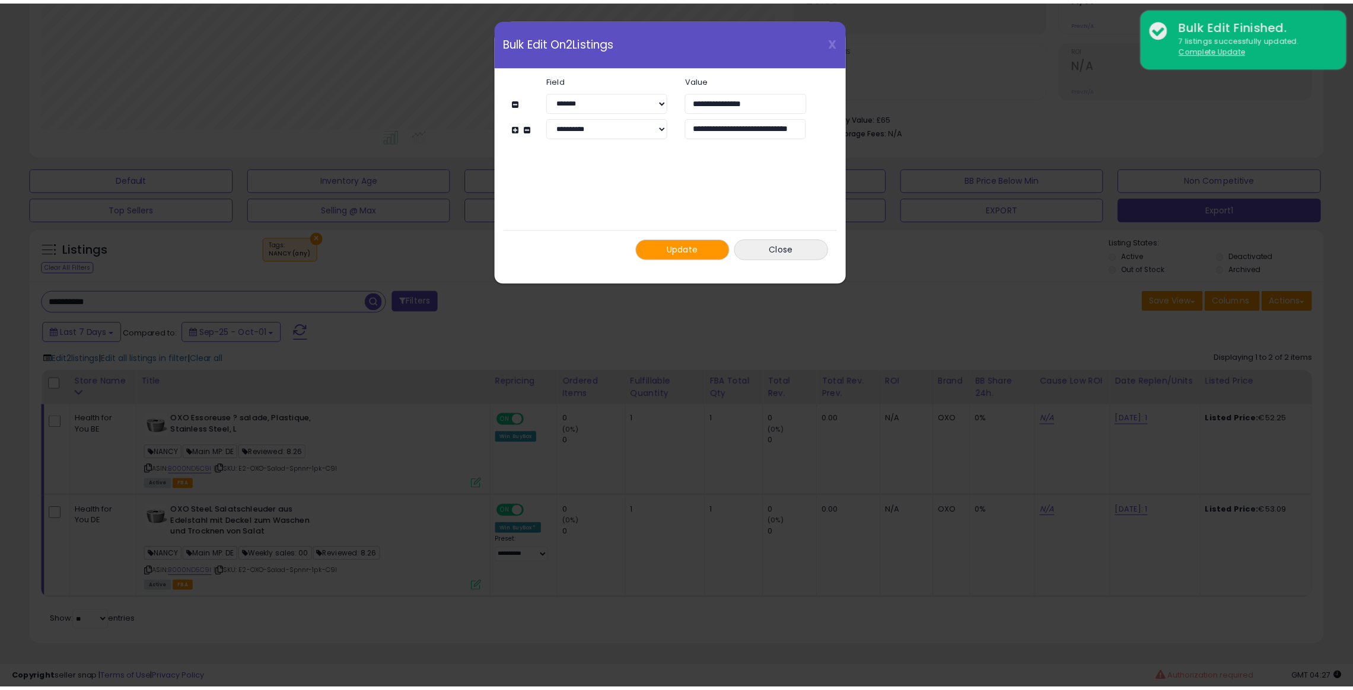
scroll to position [0, 0]
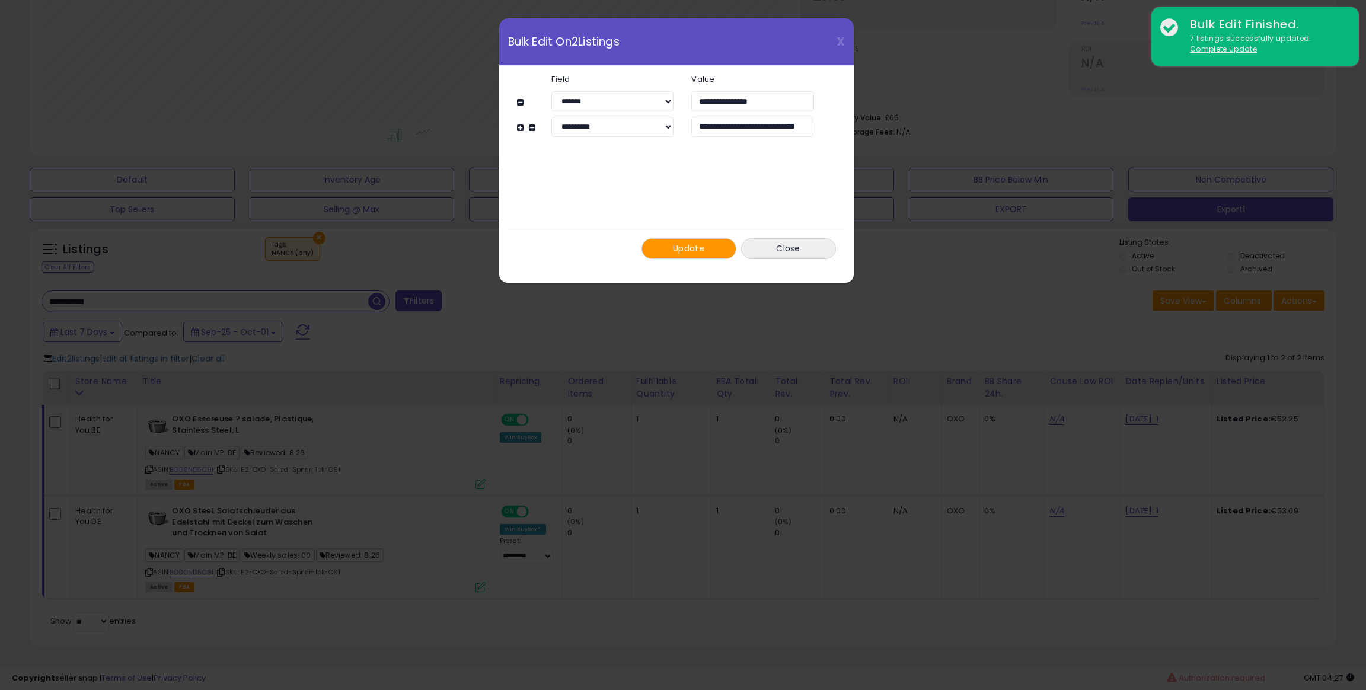
click at [702, 253] on span "Update" at bounding box center [688, 249] width 31 height 12
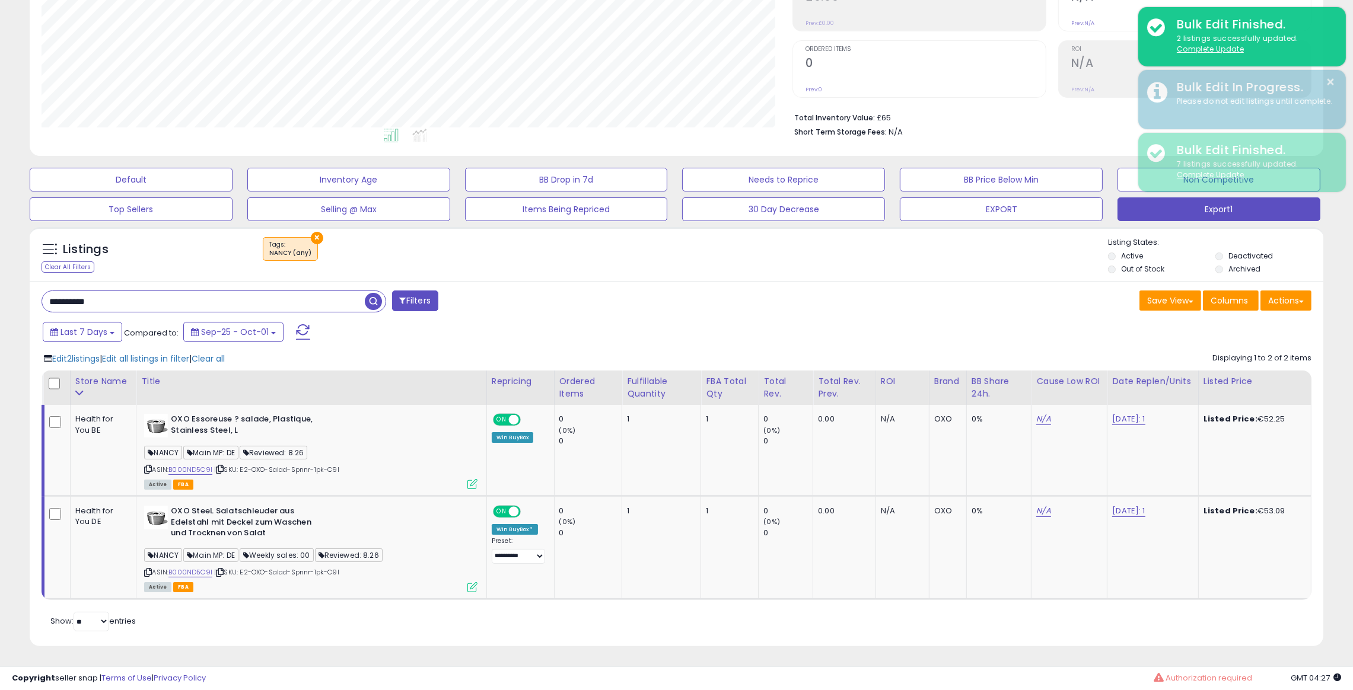
scroll to position [207, 0]
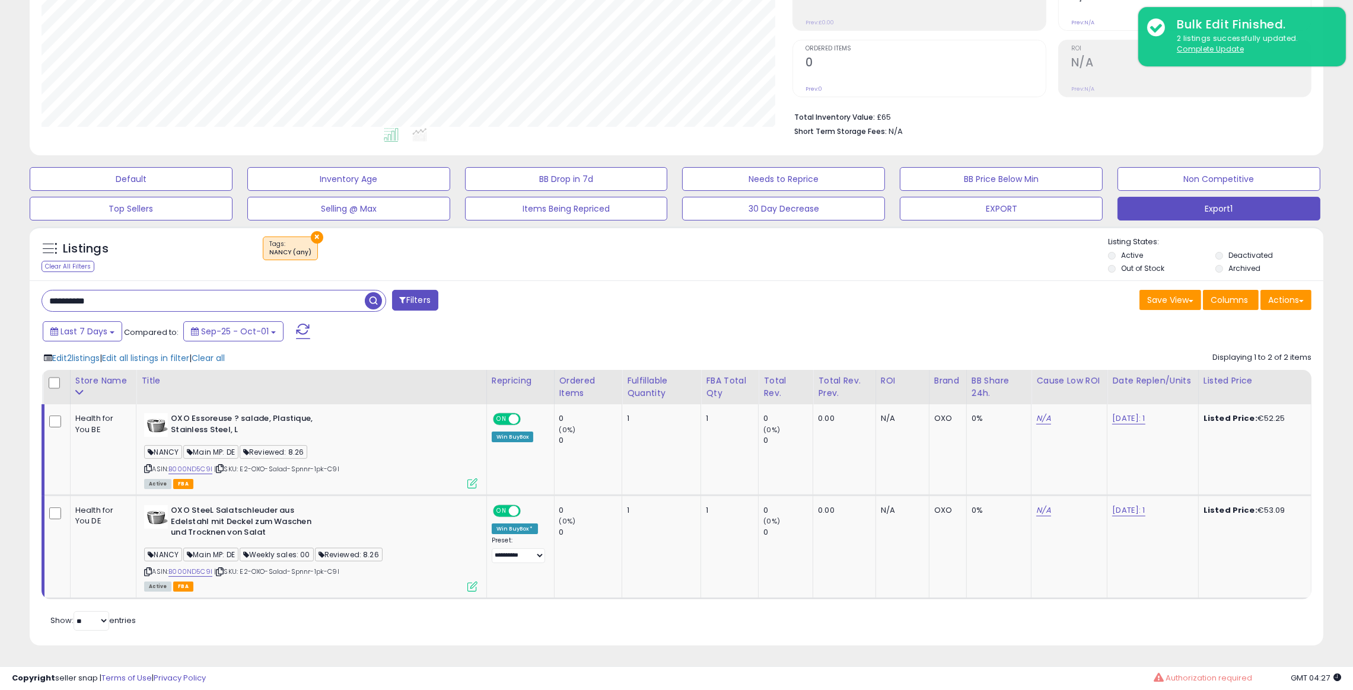
click at [375, 300] on span "button" at bounding box center [373, 300] width 17 height 17
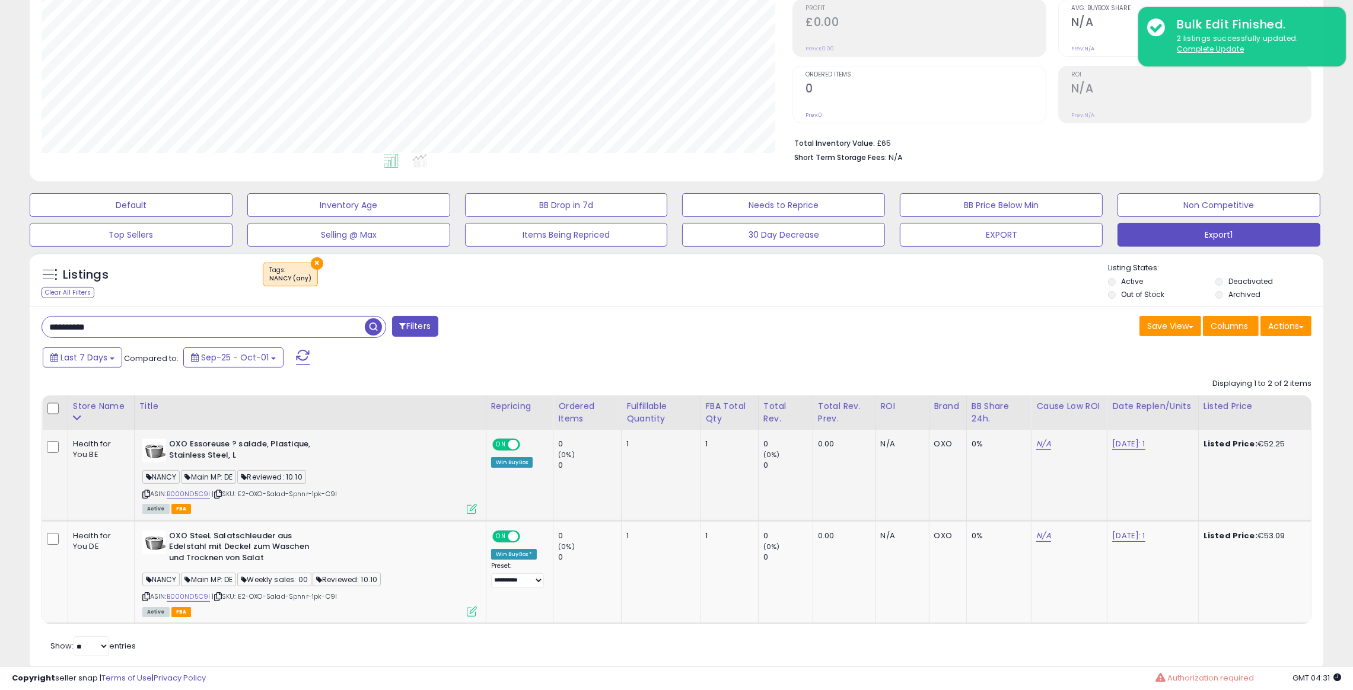
scroll to position [191, 0]
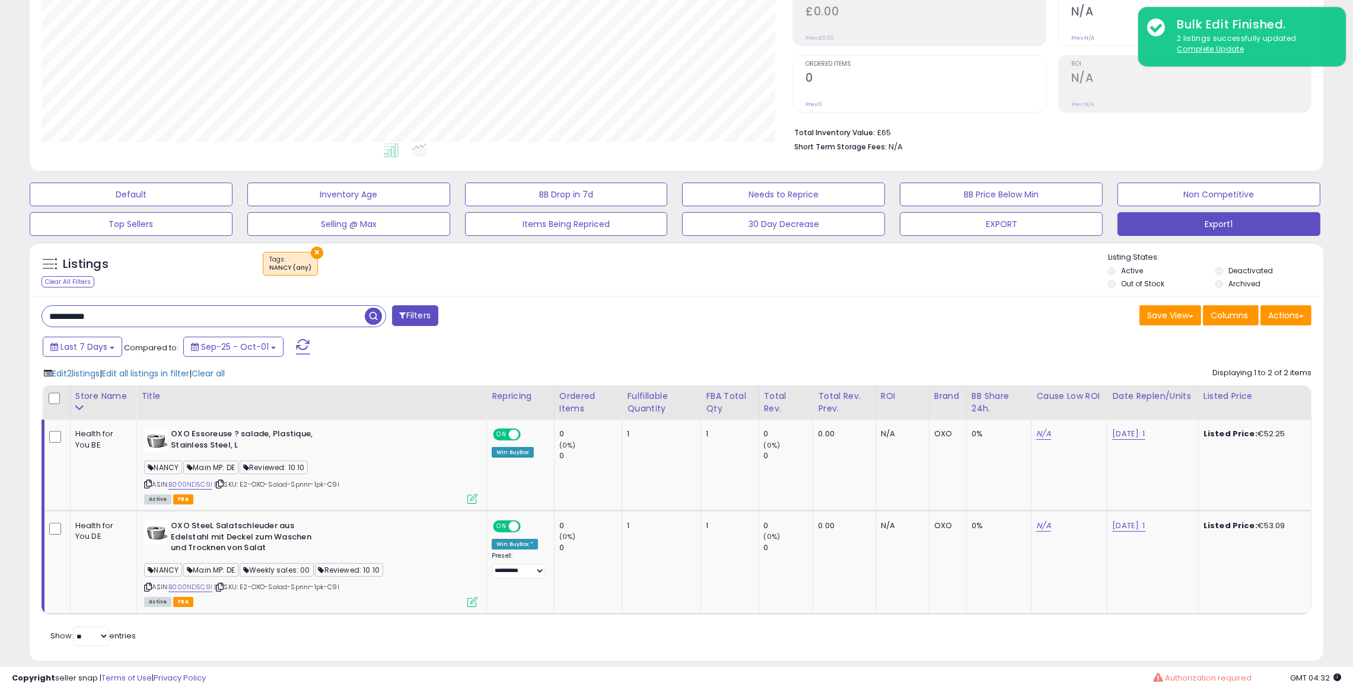
click at [371, 324] on span "button" at bounding box center [373, 316] width 17 height 17
click at [179, 320] on input "**********" at bounding box center [203, 316] width 323 height 21
paste input "text"
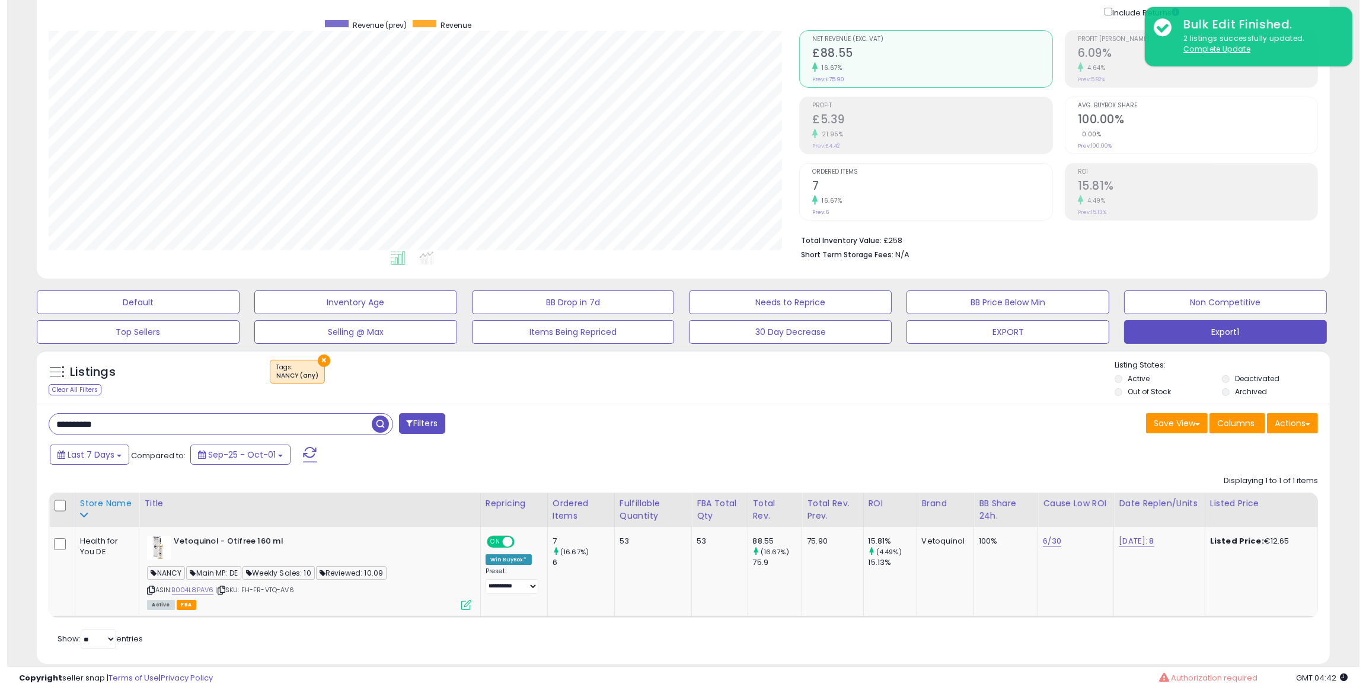
scroll to position [103, 0]
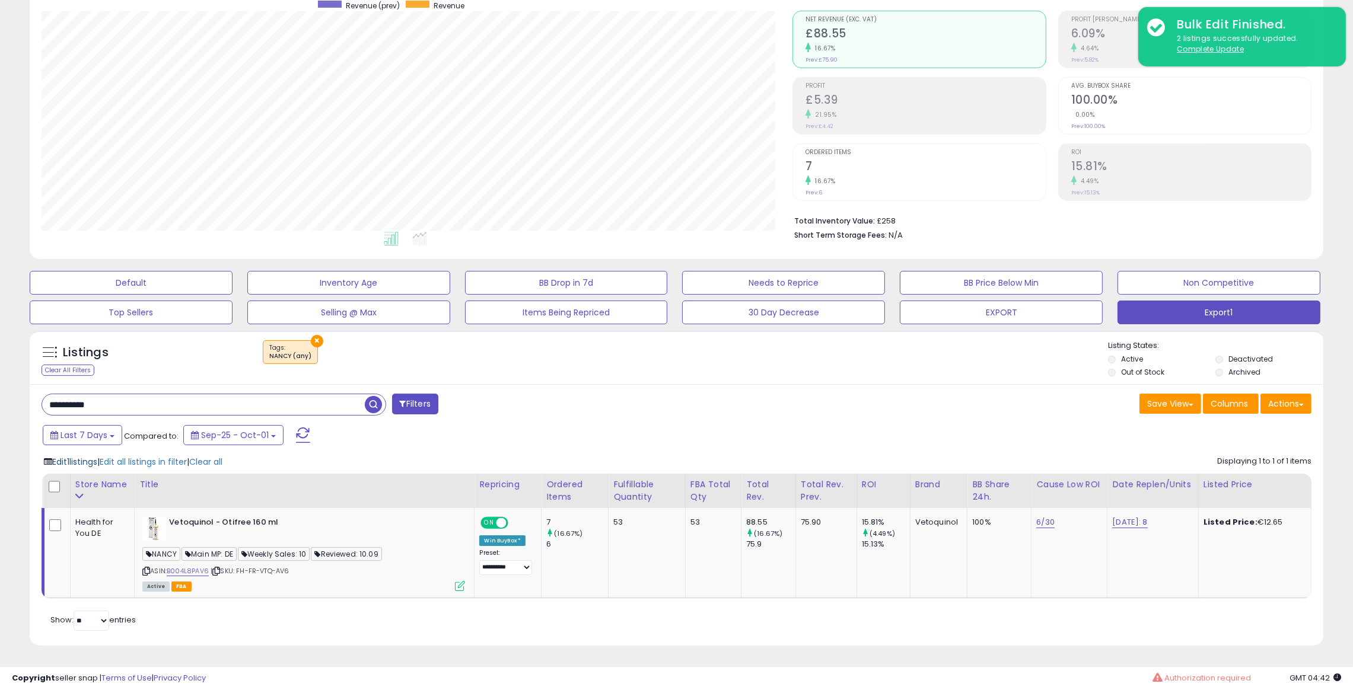
click at [80, 460] on span "Edit 1 listings" at bounding box center [74, 462] width 45 height 12
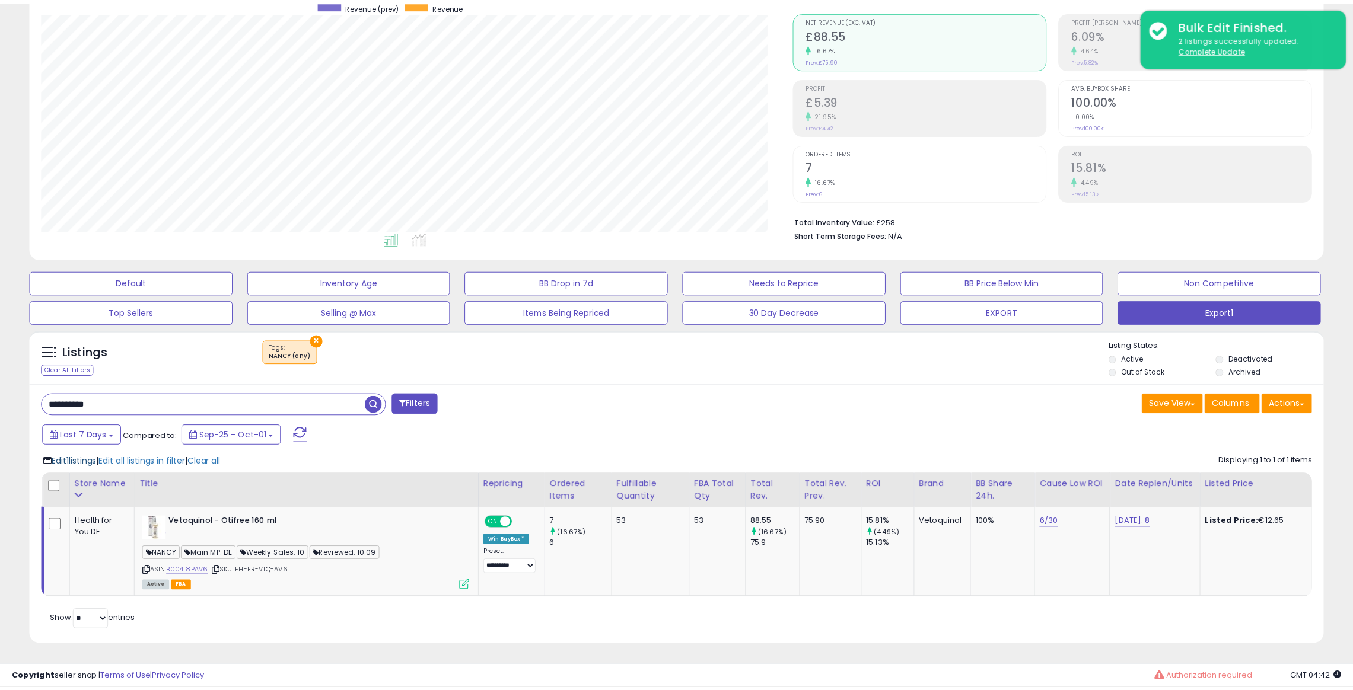
scroll to position [243, 758]
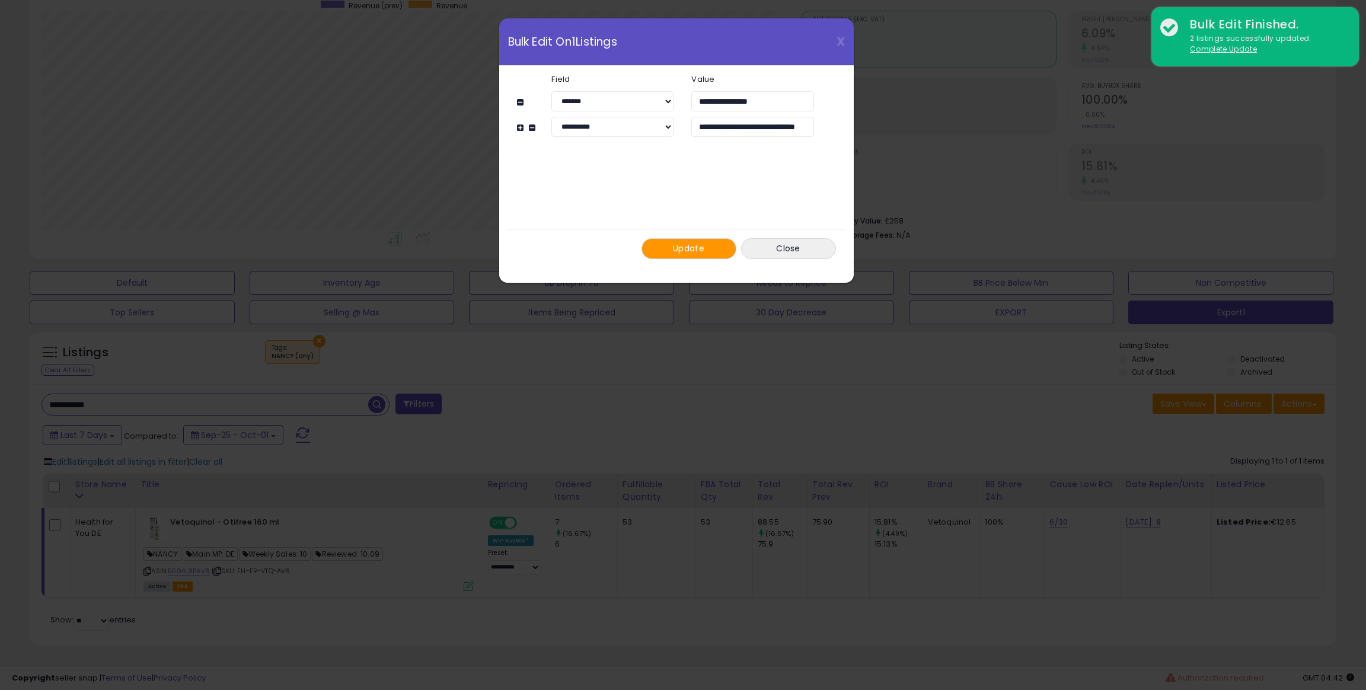
click at [693, 250] on span "Update" at bounding box center [688, 249] width 31 height 12
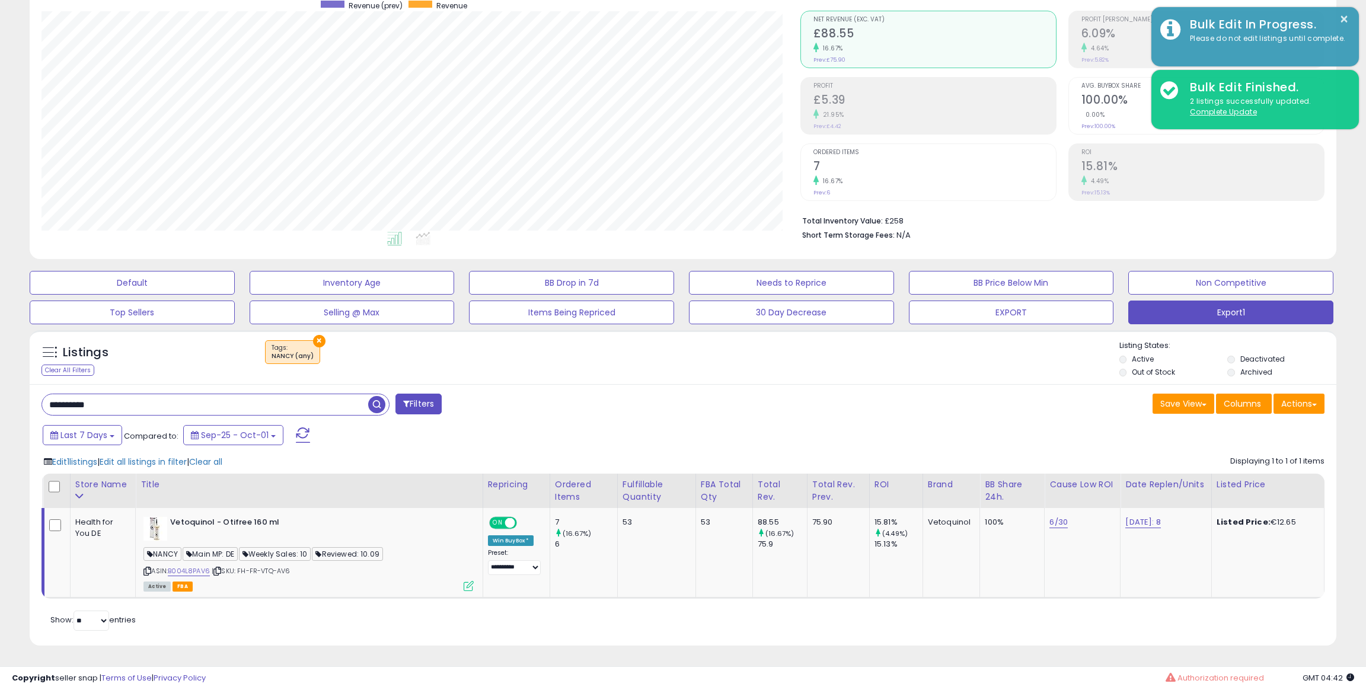
click at [254, 409] on input "**********" at bounding box center [205, 404] width 326 height 21
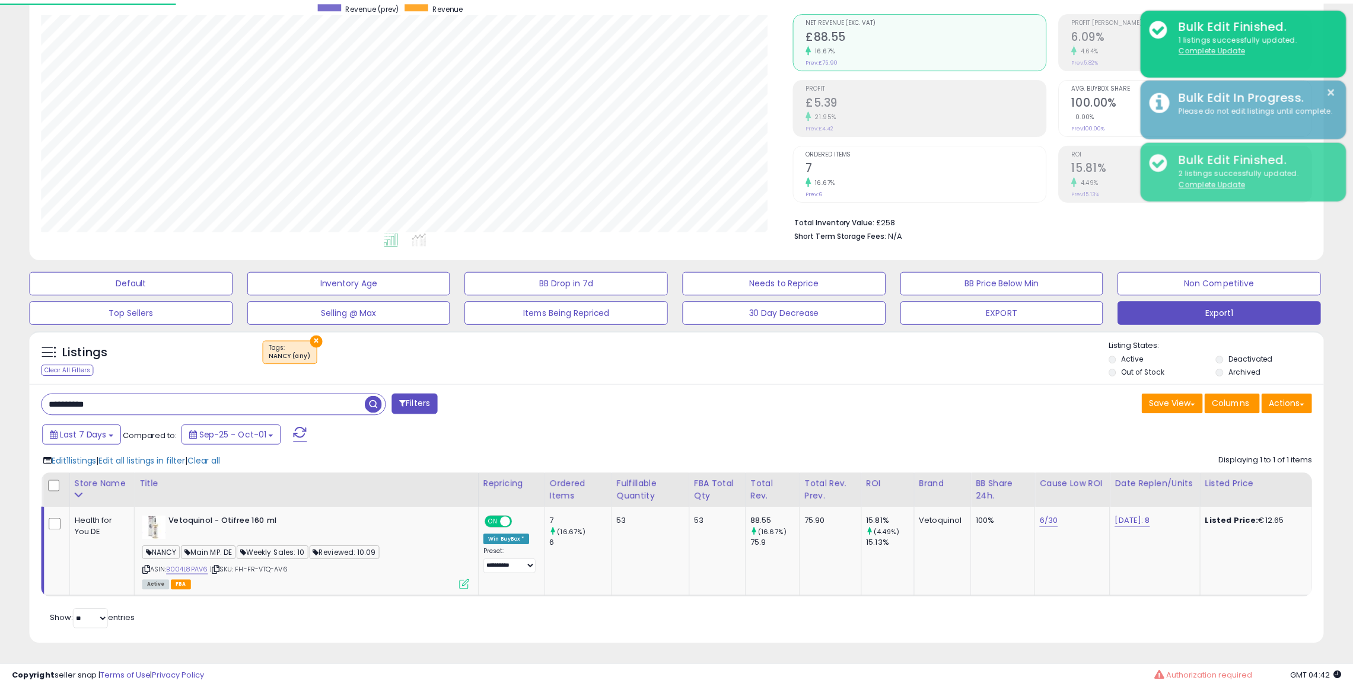
scroll to position [592753, 592246]
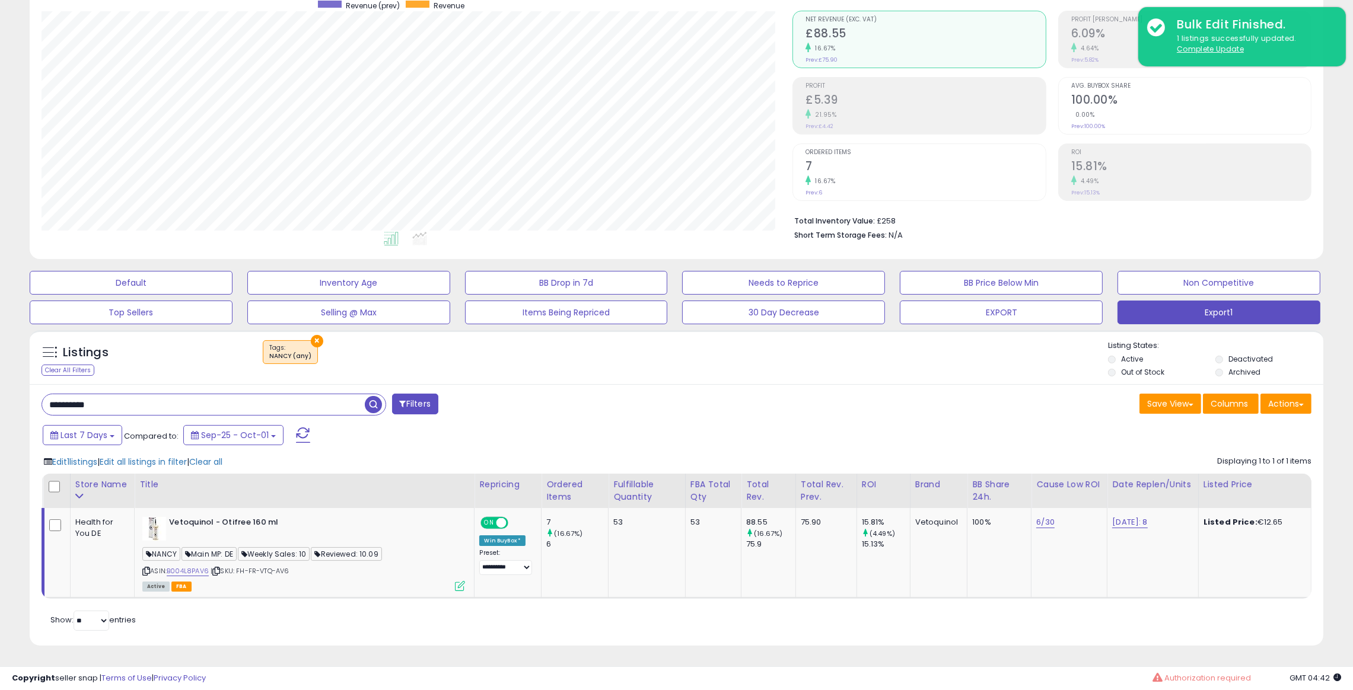
paste input "text"
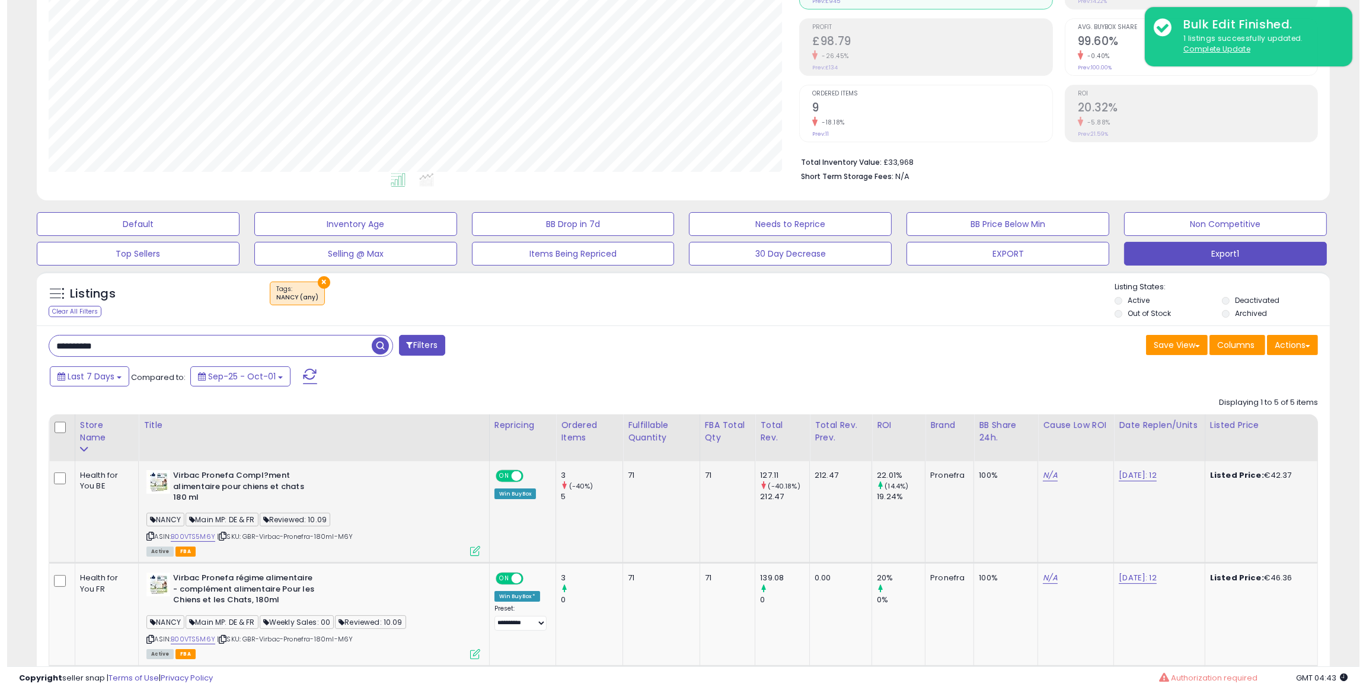
scroll to position [191, 0]
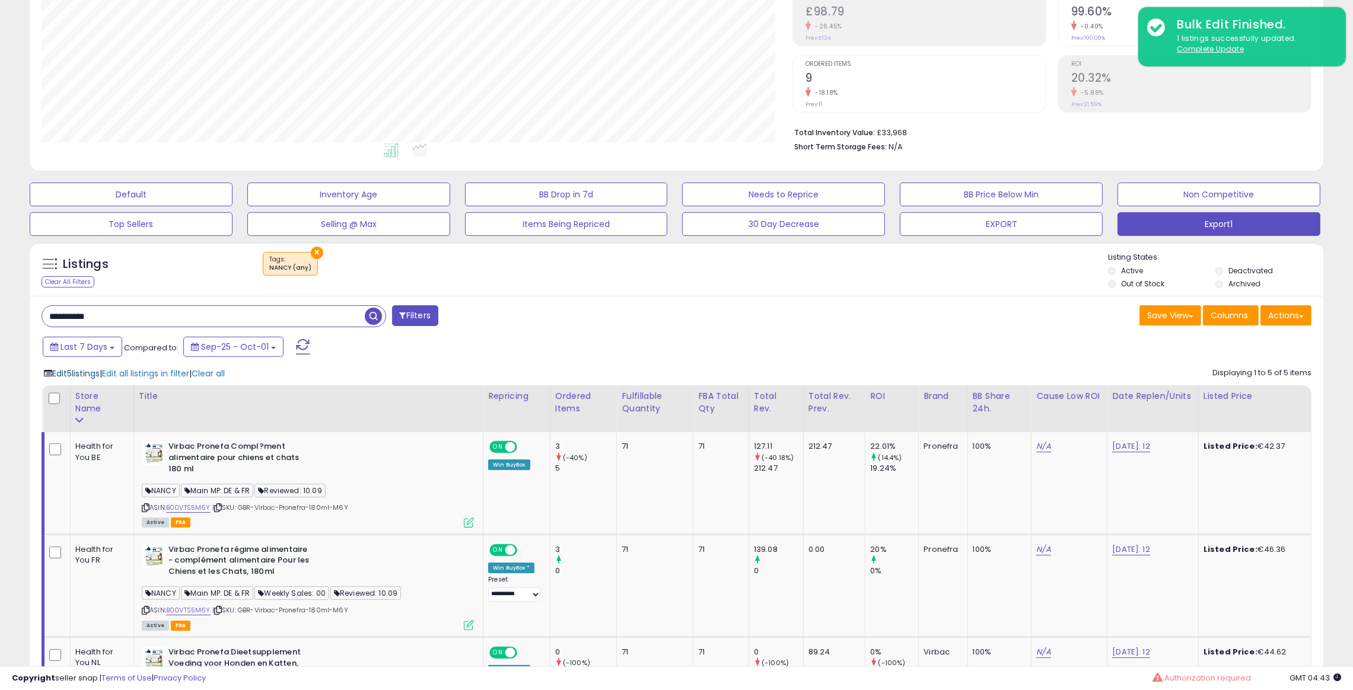
click at [67, 372] on span "Edit 5 listings" at bounding box center [75, 374] width 47 height 12
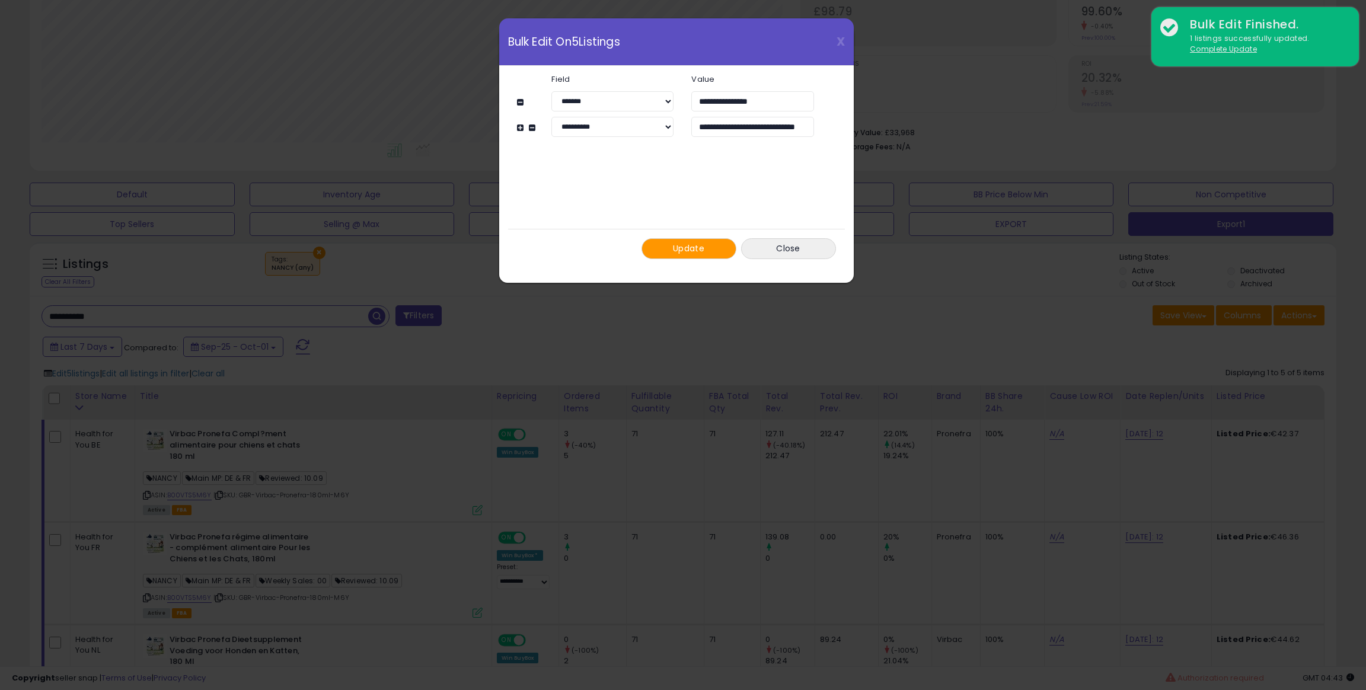
click at [685, 246] on span "Update" at bounding box center [688, 249] width 31 height 12
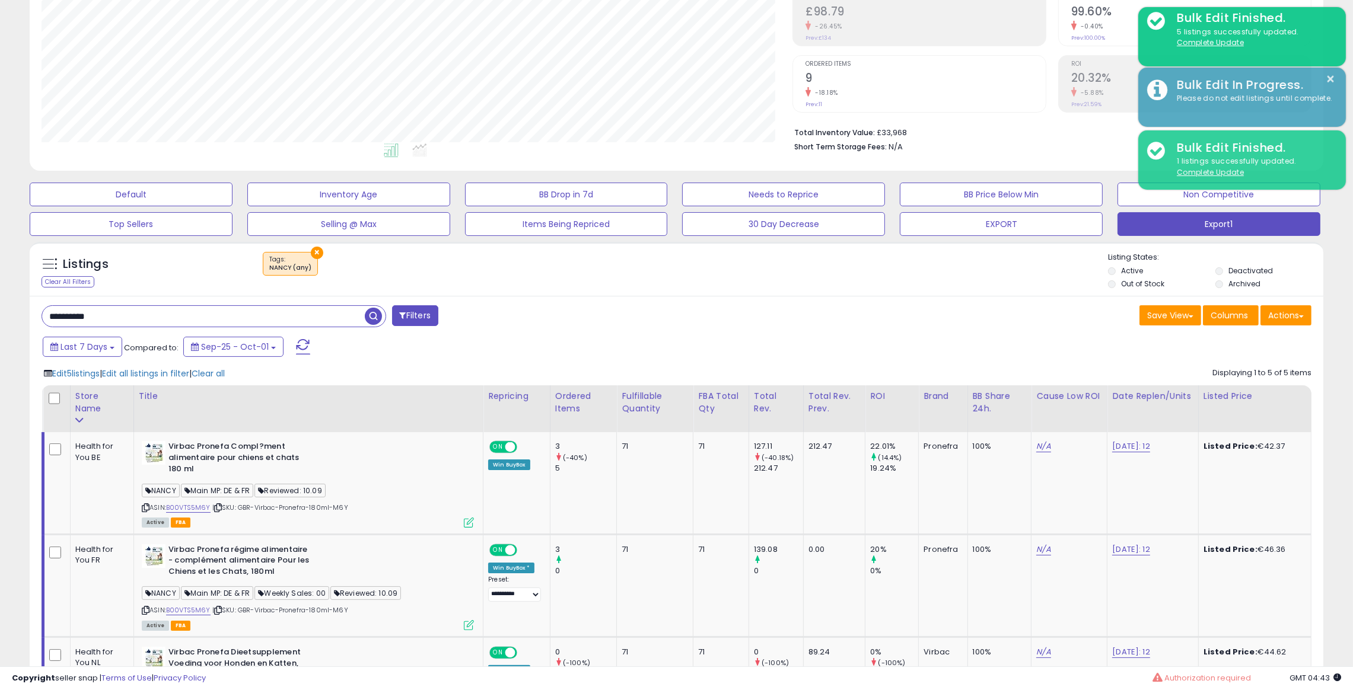
scroll to position [592753, 592246]
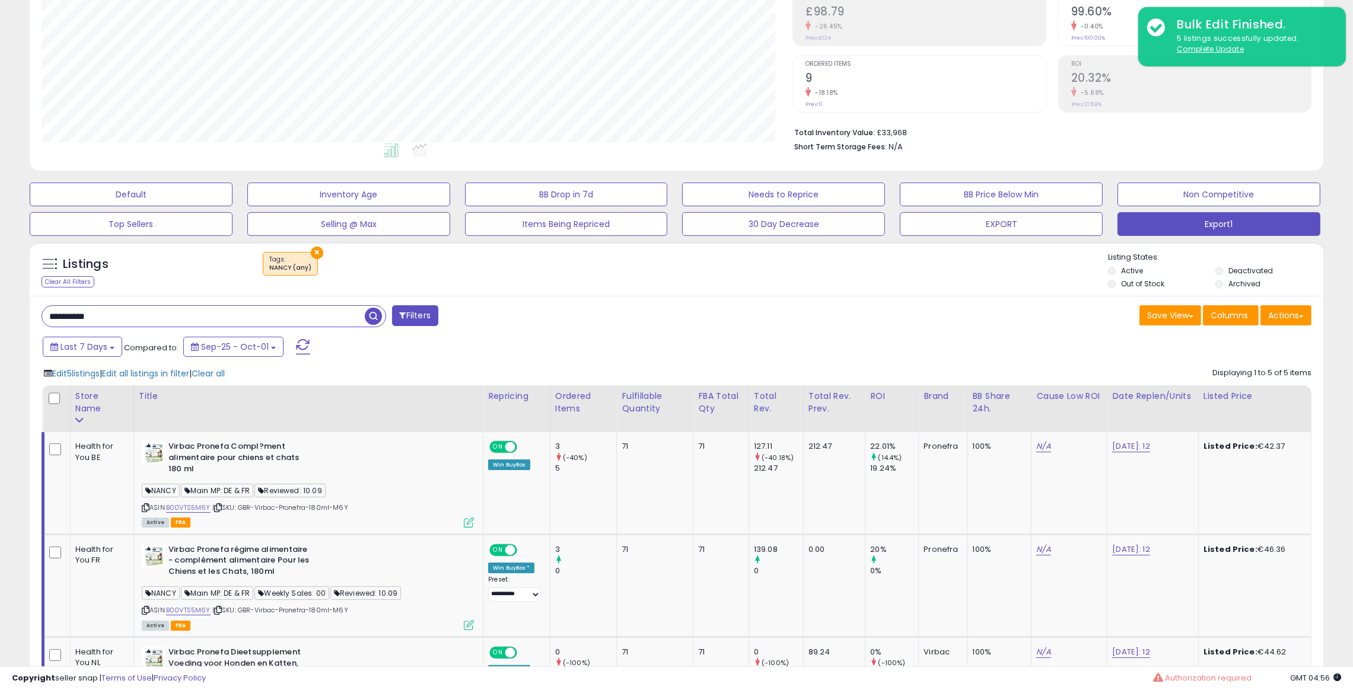
click at [294, 321] on input "**********" at bounding box center [203, 316] width 323 height 21
paste input "text"
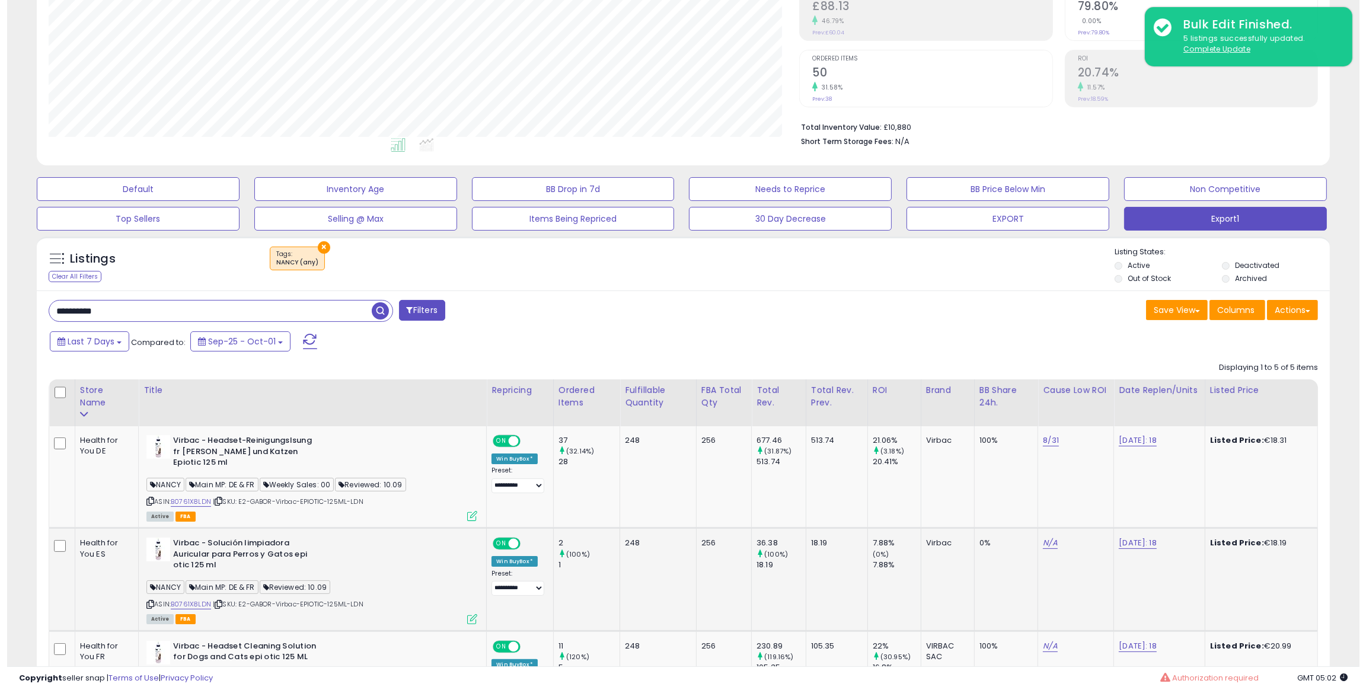
scroll to position [280, 0]
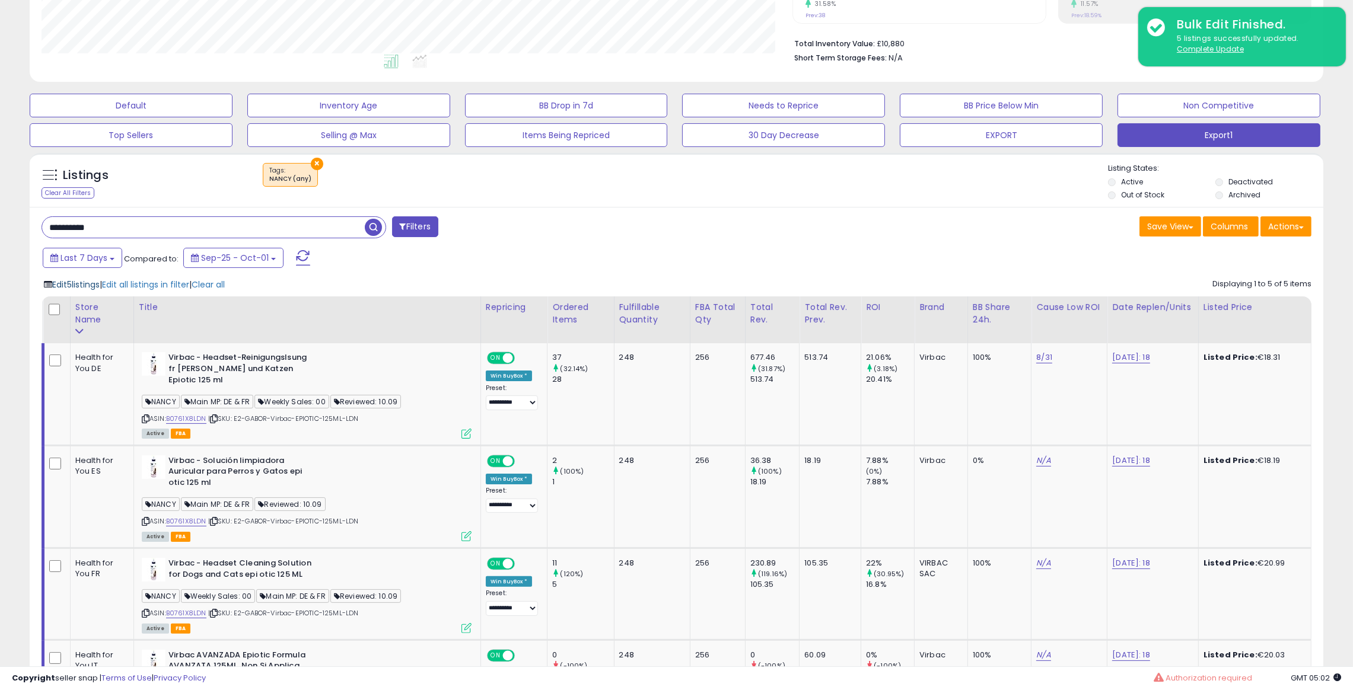
click at [71, 288] on span "Edit 5 listings" at bounding box center [75, 285] width 47 height 12
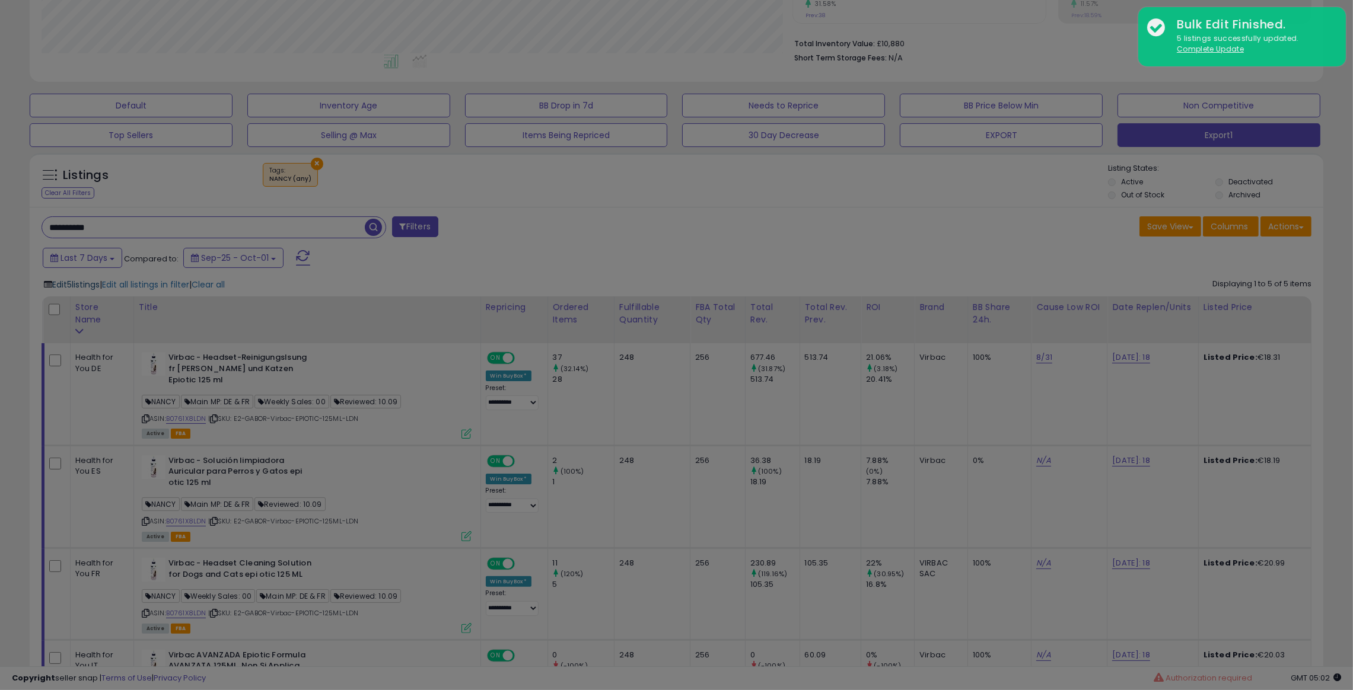
scroll to position [243, 758]
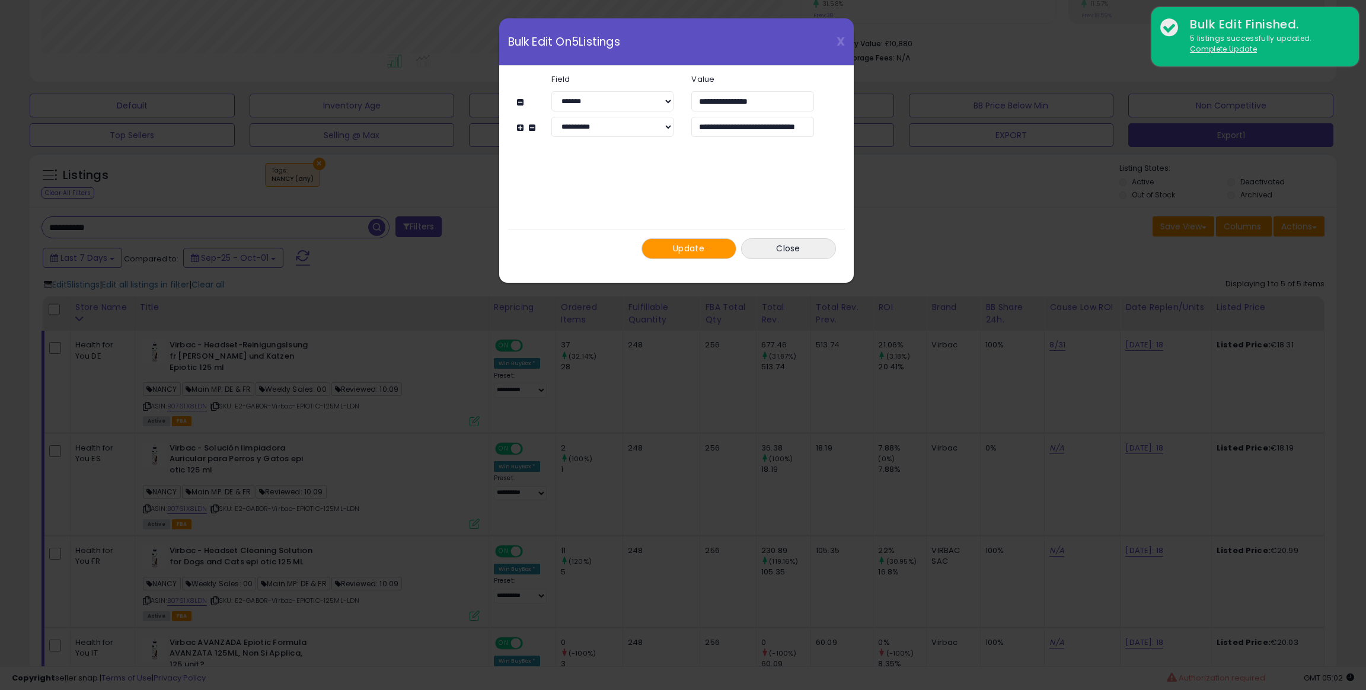
click at [696, 247] on span "Update" at bounding box center [688, 249] width 31 height 12
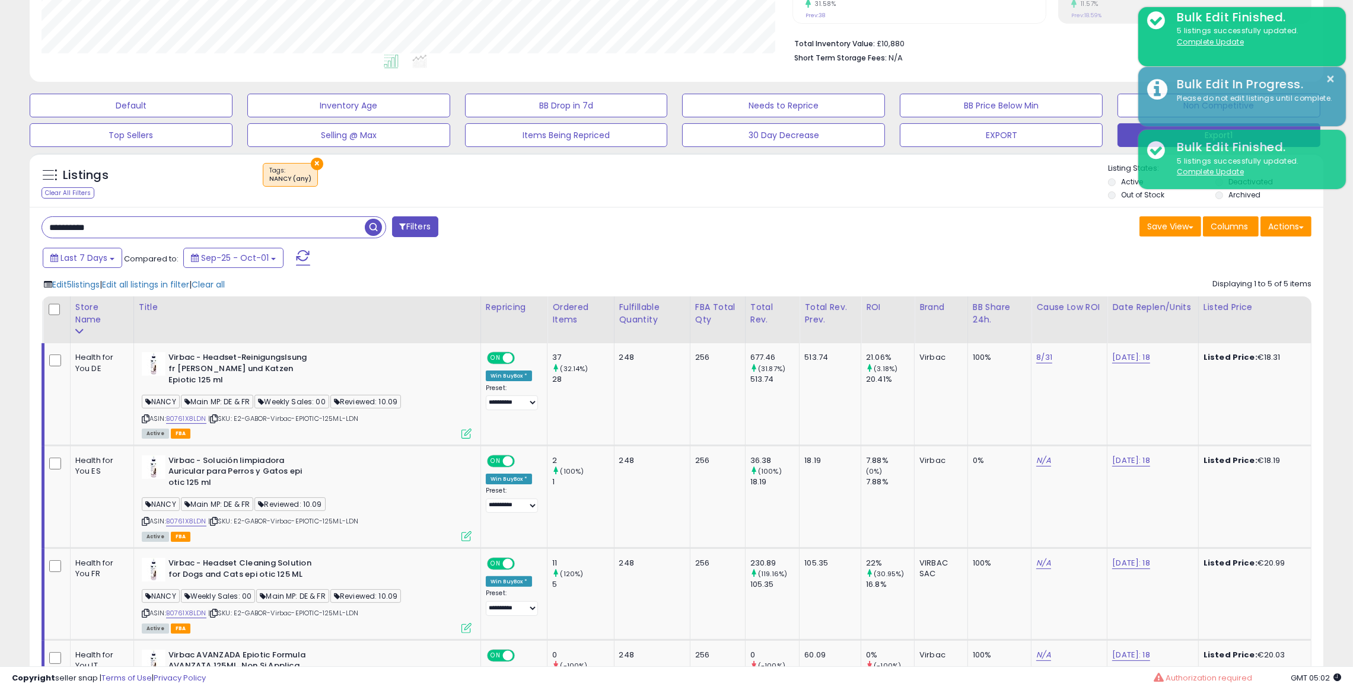
scroll to position [592753, 592246]
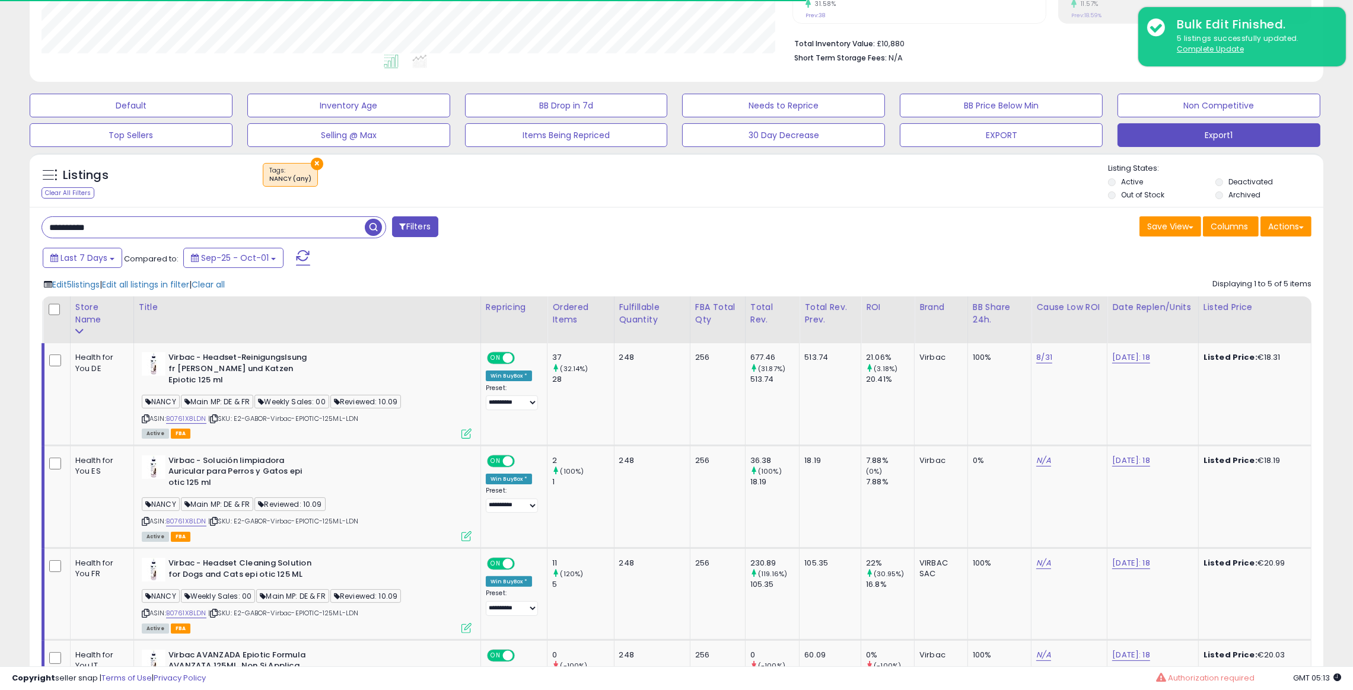
click at [317, 228] on input "**********" at bounding box center [203, 227] width 323 height 21
paste input "text"
type input "**********"
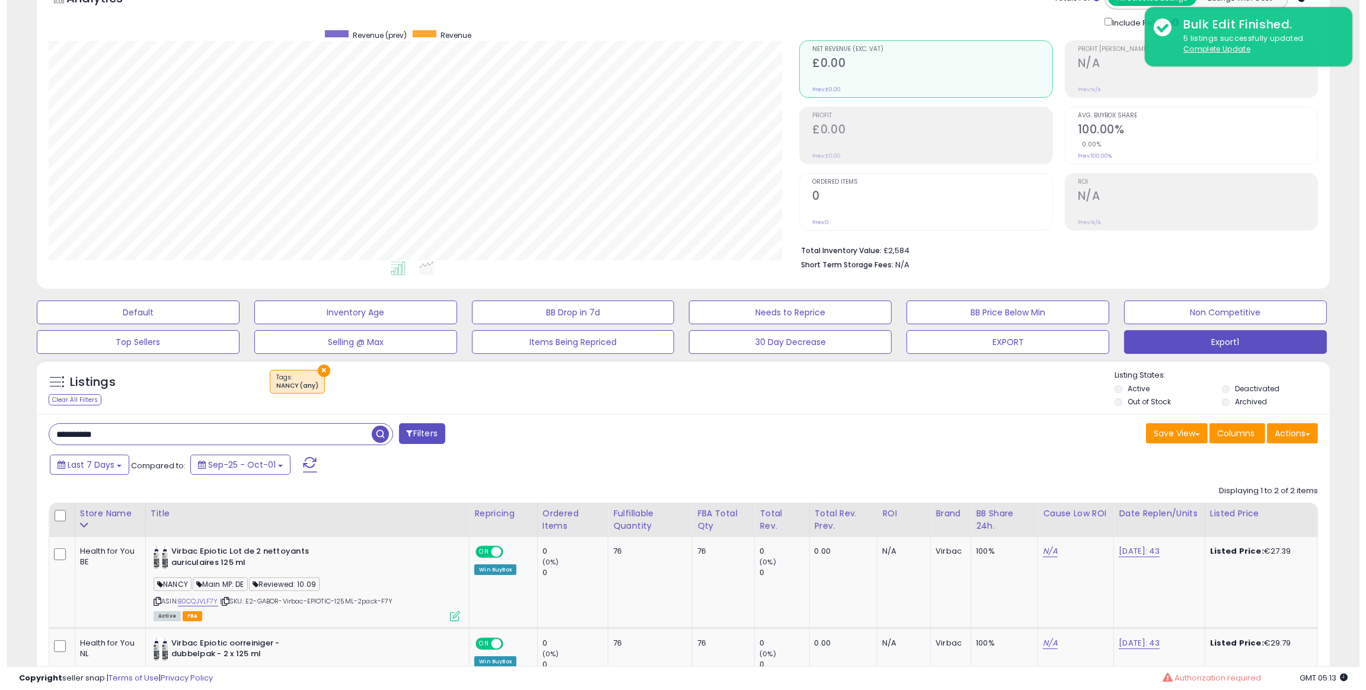
scroll to position [102, 0]
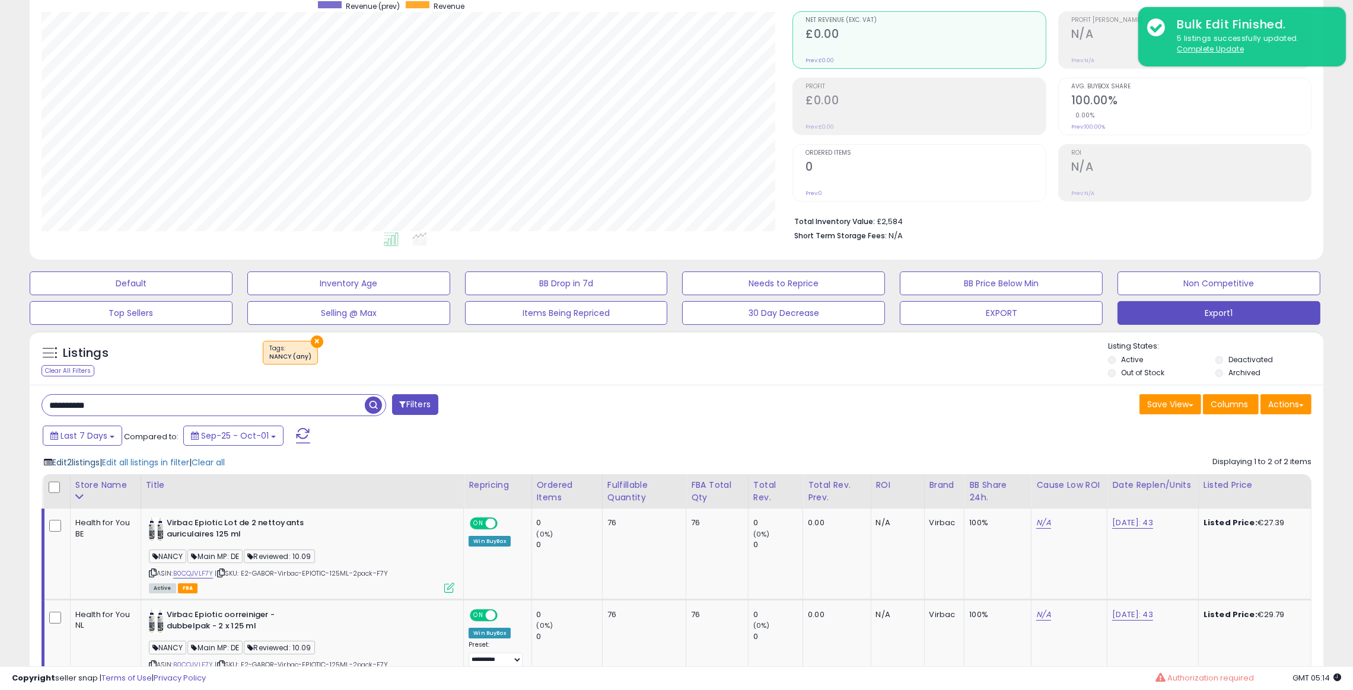
click at [75, 464] on span "Edit 2 listings" at bounding box center [75, 463] width 47 height 12
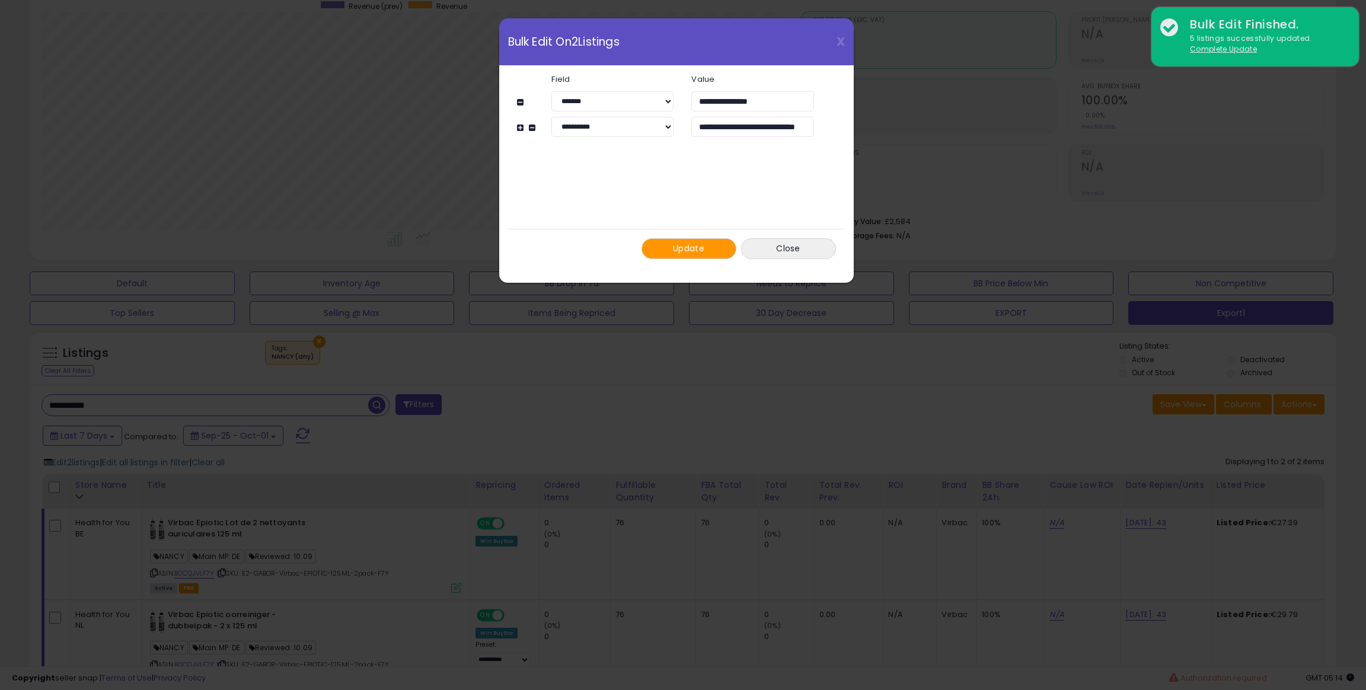
click at [699, 245] on span "Update" at bounding box center [688, 249] width 31 height 12
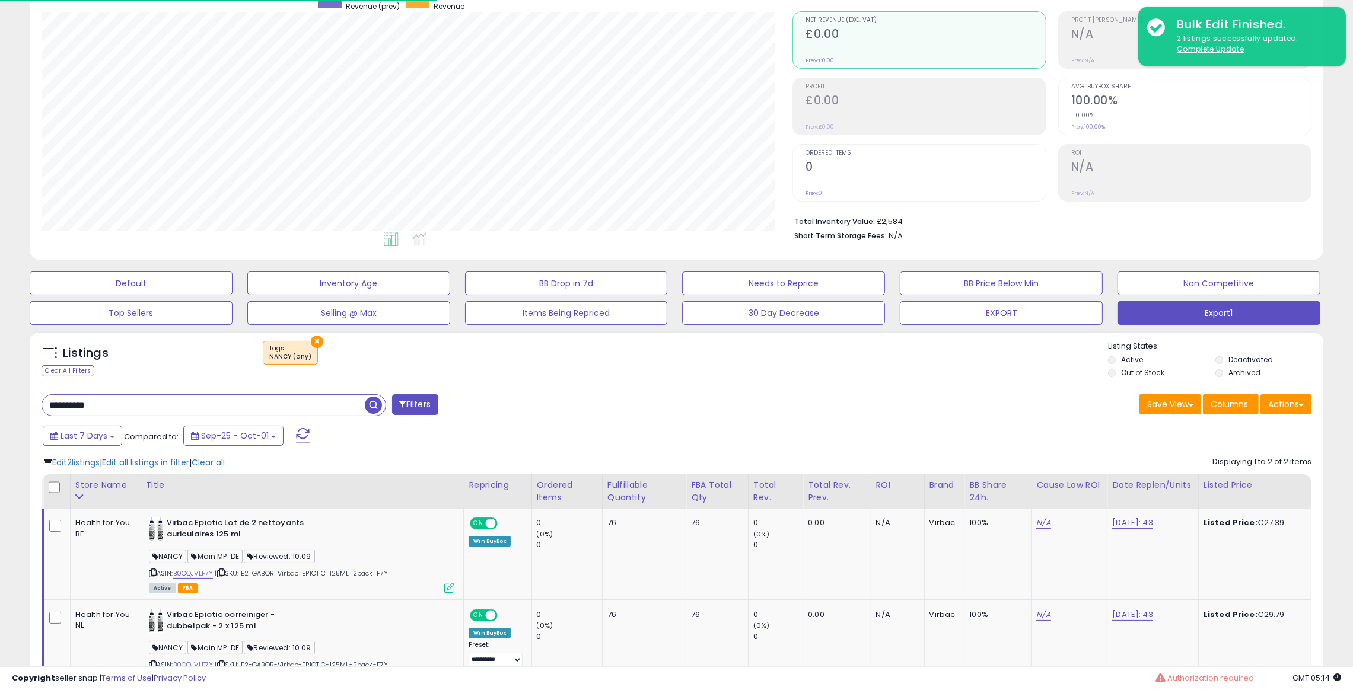
scroll to position [592753, 592246]
